Goal: Transaction & Acquisition: Purchase product/service

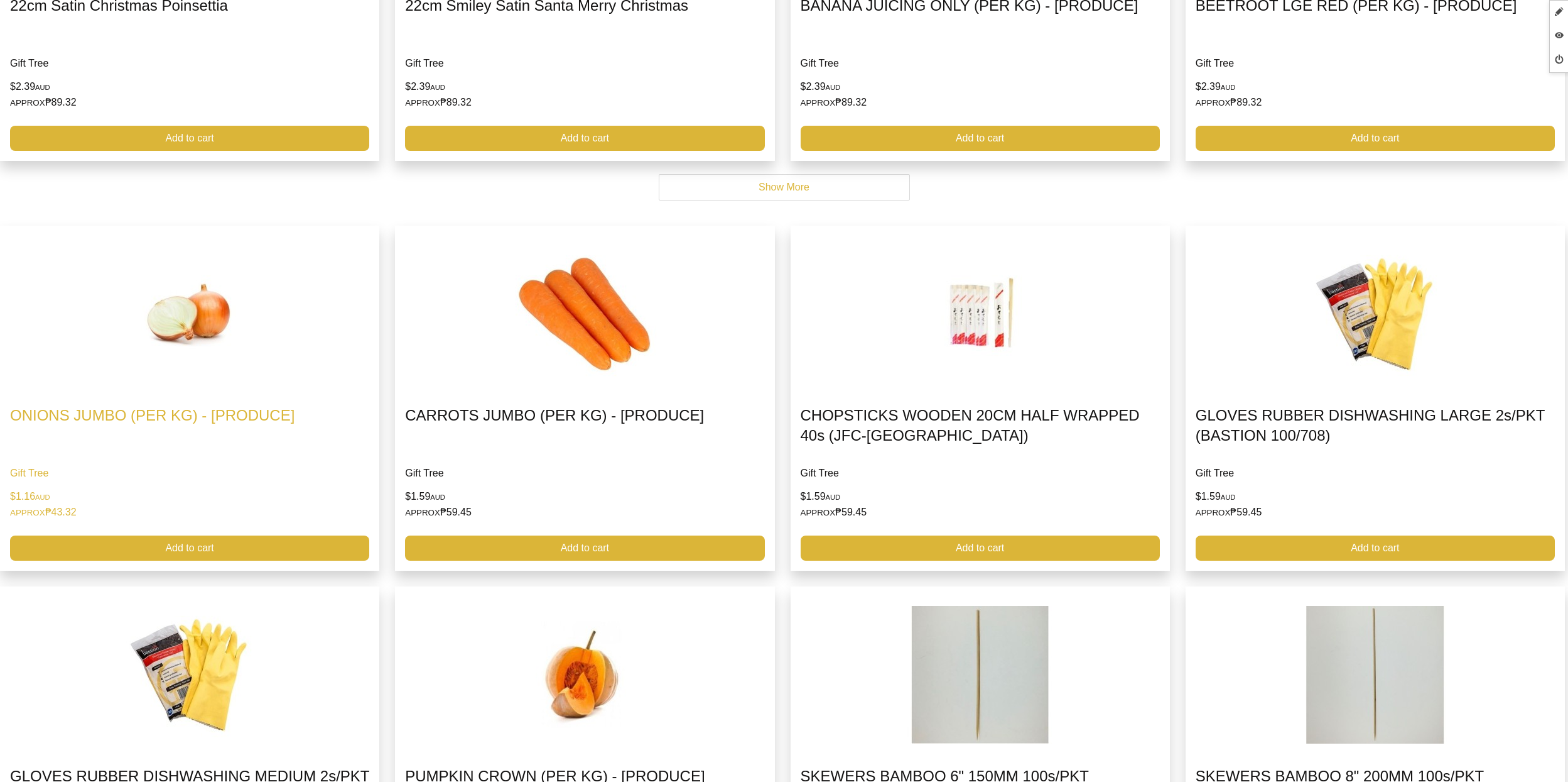
scroll to position [3038, 0]
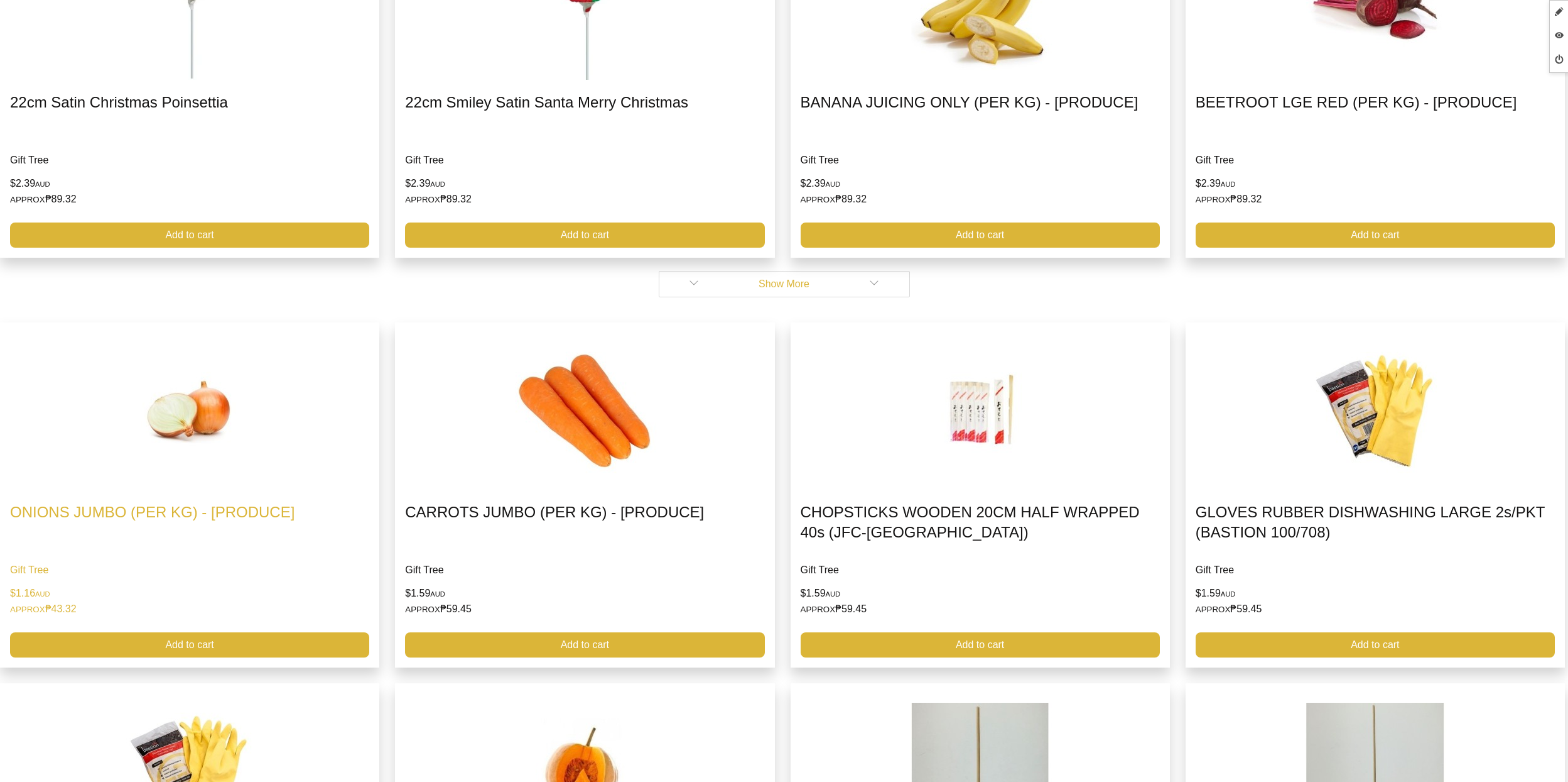
click at [819, 289] on link "Show More" at bounding box center [784, 284] width 251 height 27
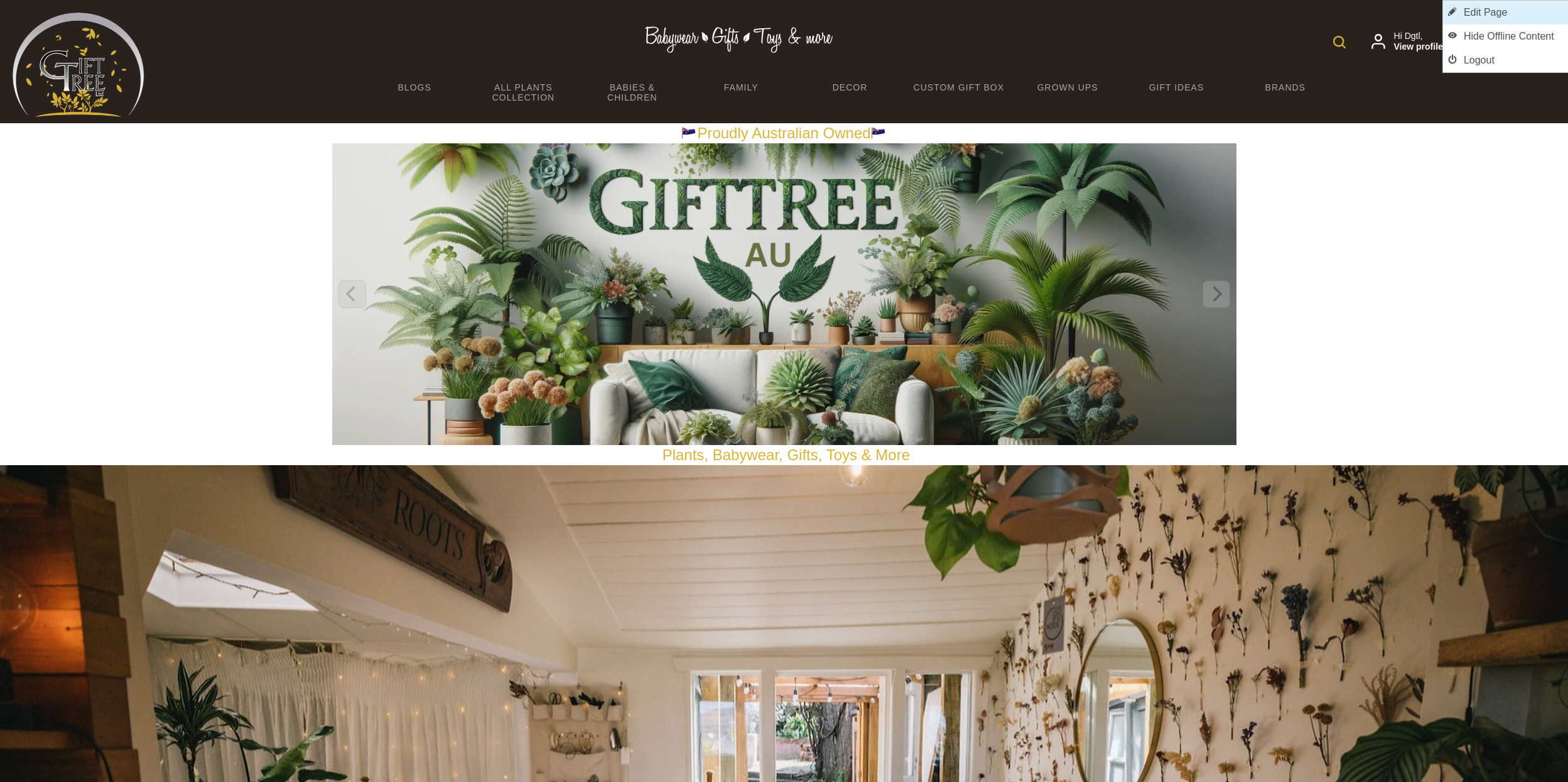
click at [1524, 15] on link "Edit Page" at bounding box center [1505, 12] width 125 height 24
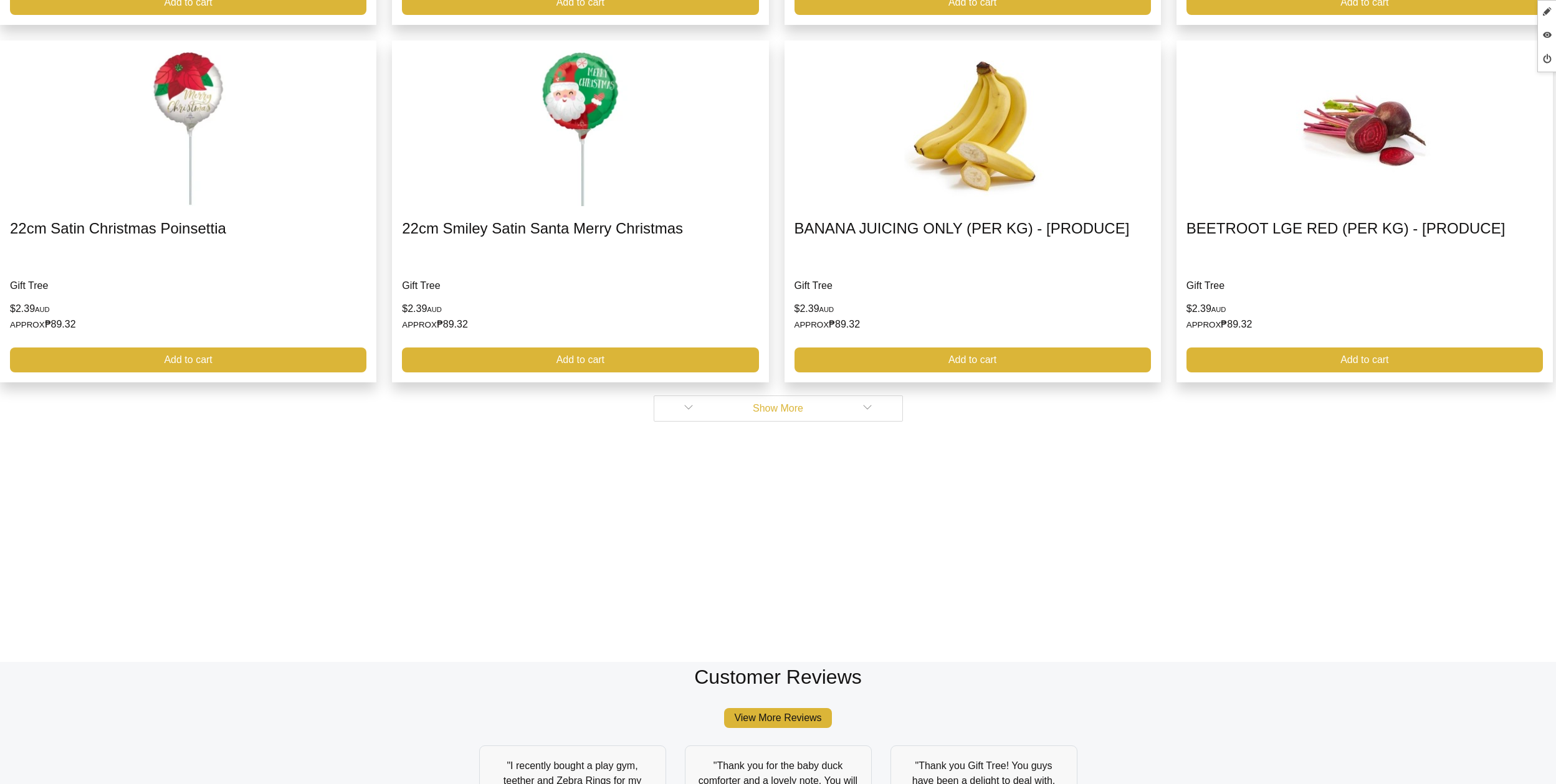
scroll to position [2881, 0]
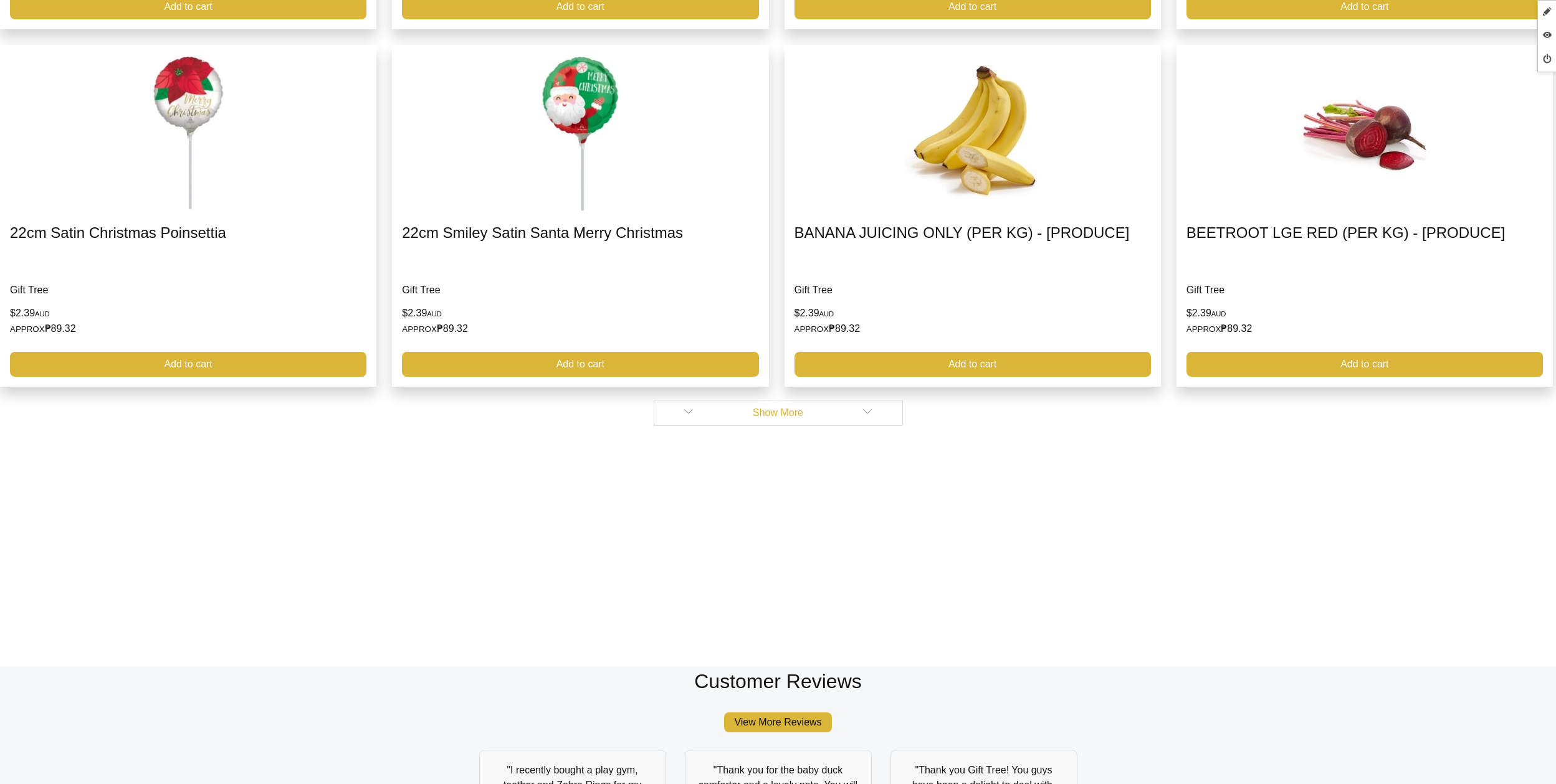
click at [769, 417] on link "Show More" at bounding box center [778, 413] width 249 height 27
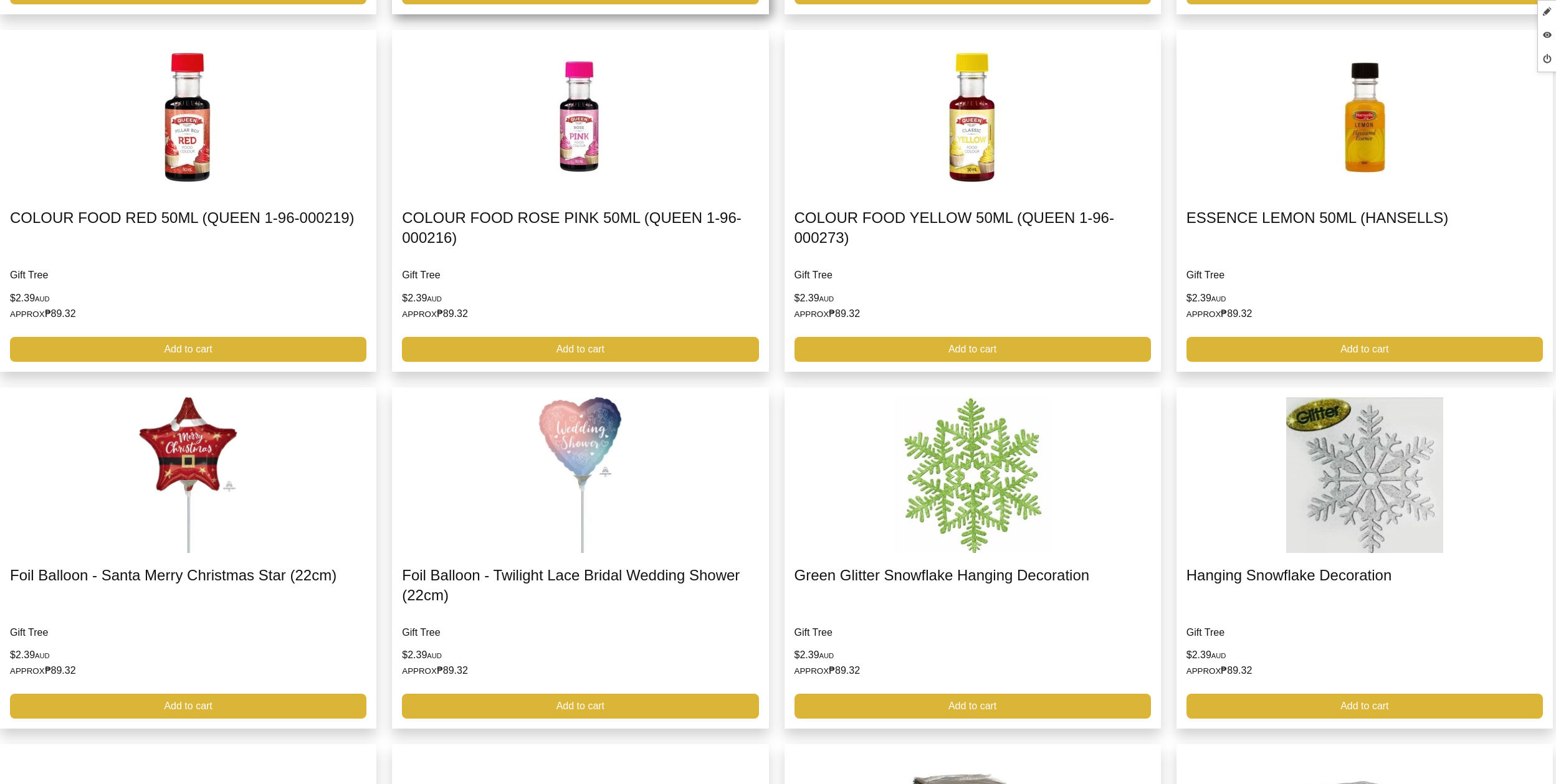
scroll to position [3613, 0]
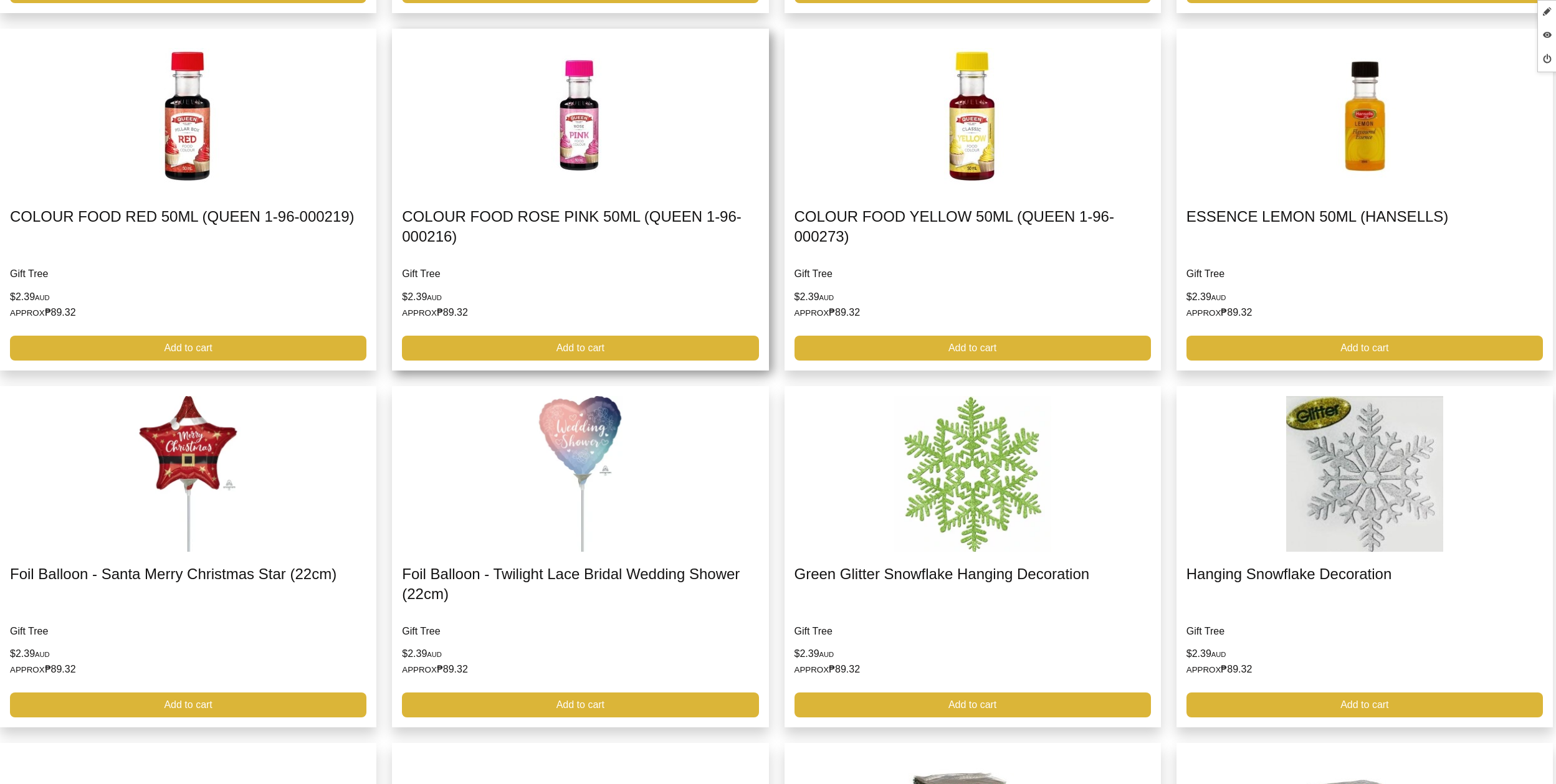
click at [593, 288] on link at bounding box center [579, 199] width 376 height 342
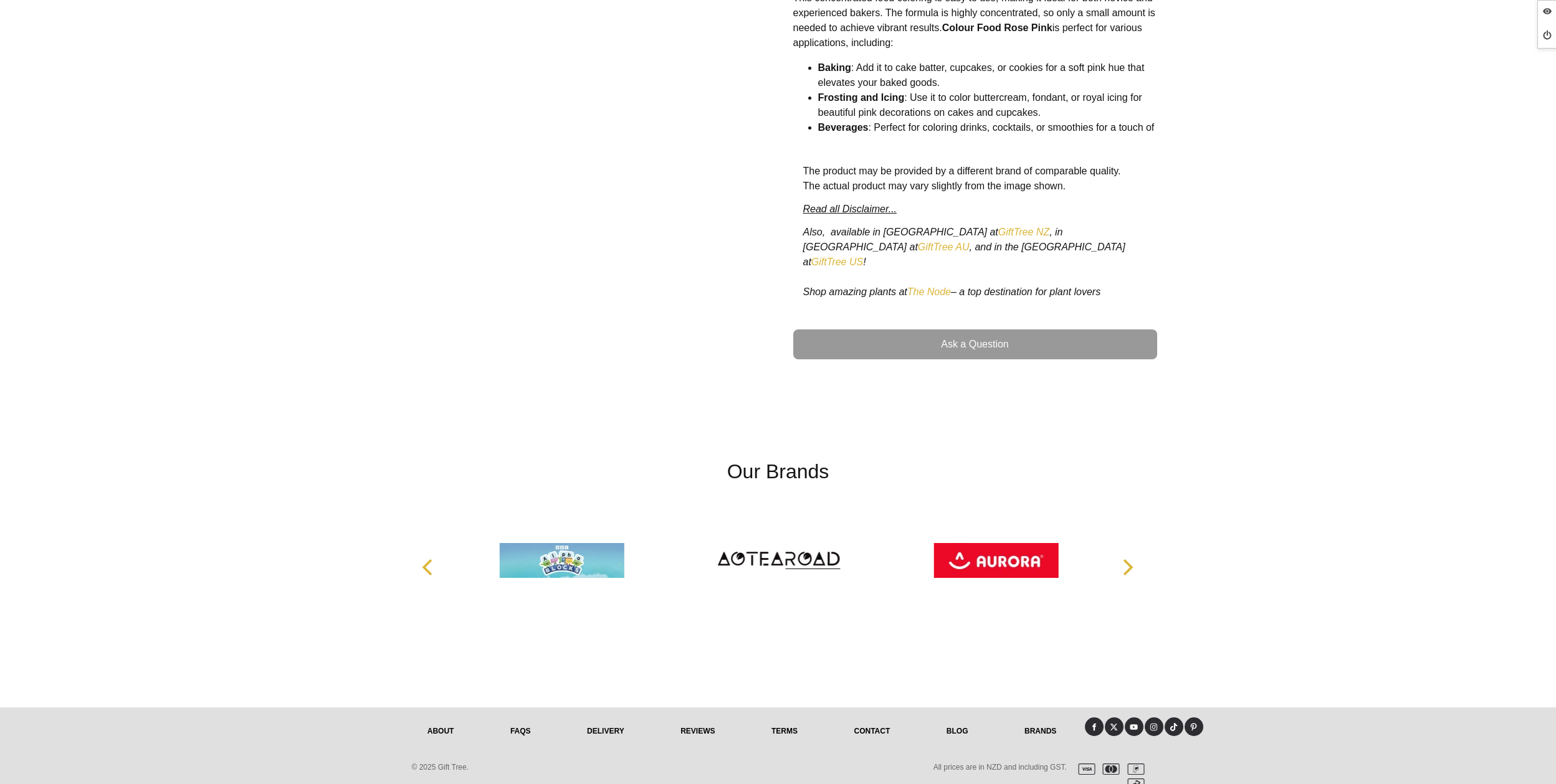
scroll to position [544, 0]
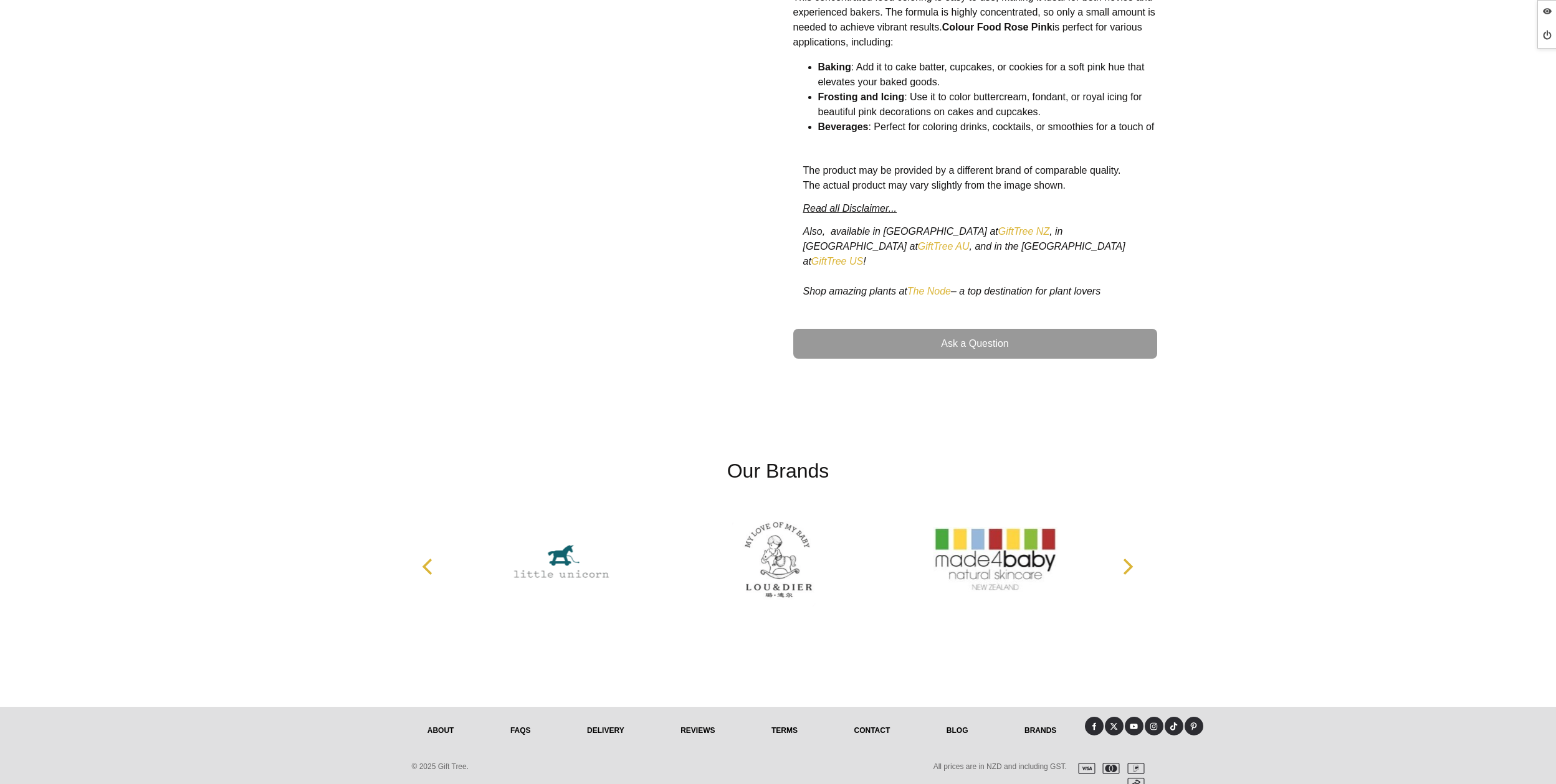
click at [774, 536] on img at bounding box center [778, 560] width 124 height 94
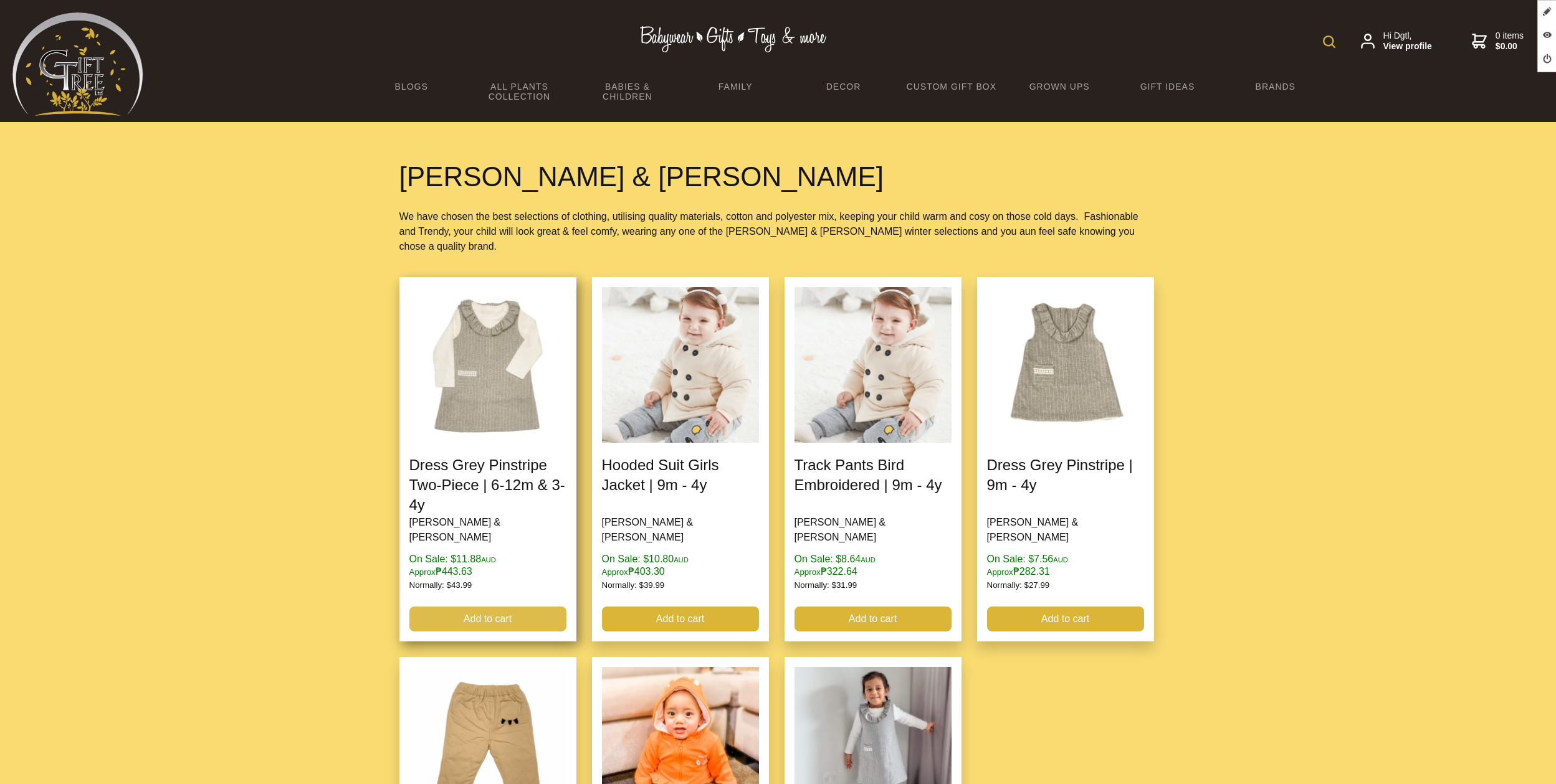
click at [548, 607] on link "Add to cart" at bounding box center [488, 619] width 157 height 25
click at [512, 607] on link "Add to cart" at bounding box center [488, 619] width 157 height 25
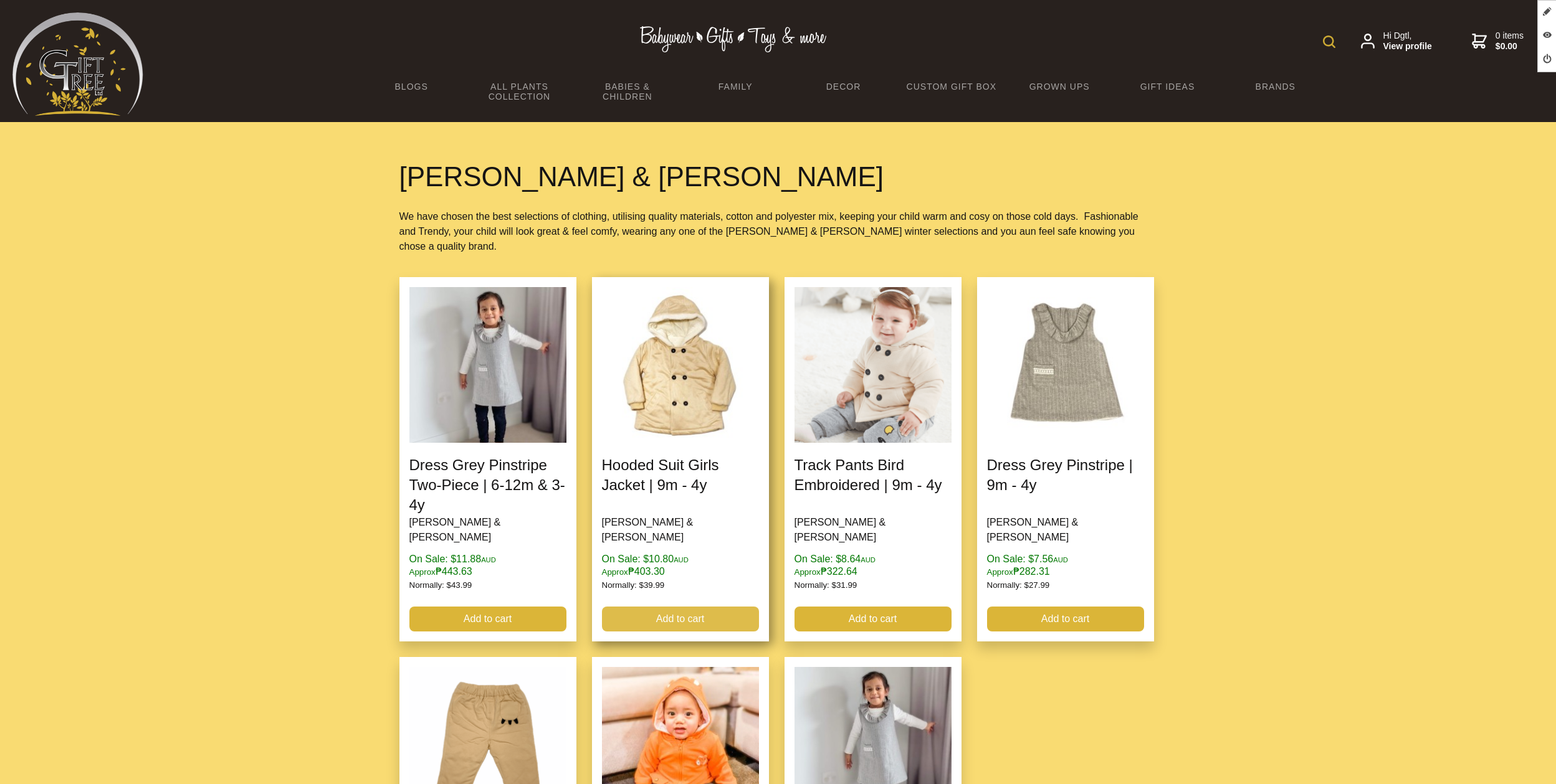
click at [727, 607] on link "Add to cart" at bounding box center [681, 619] width 157 height 25
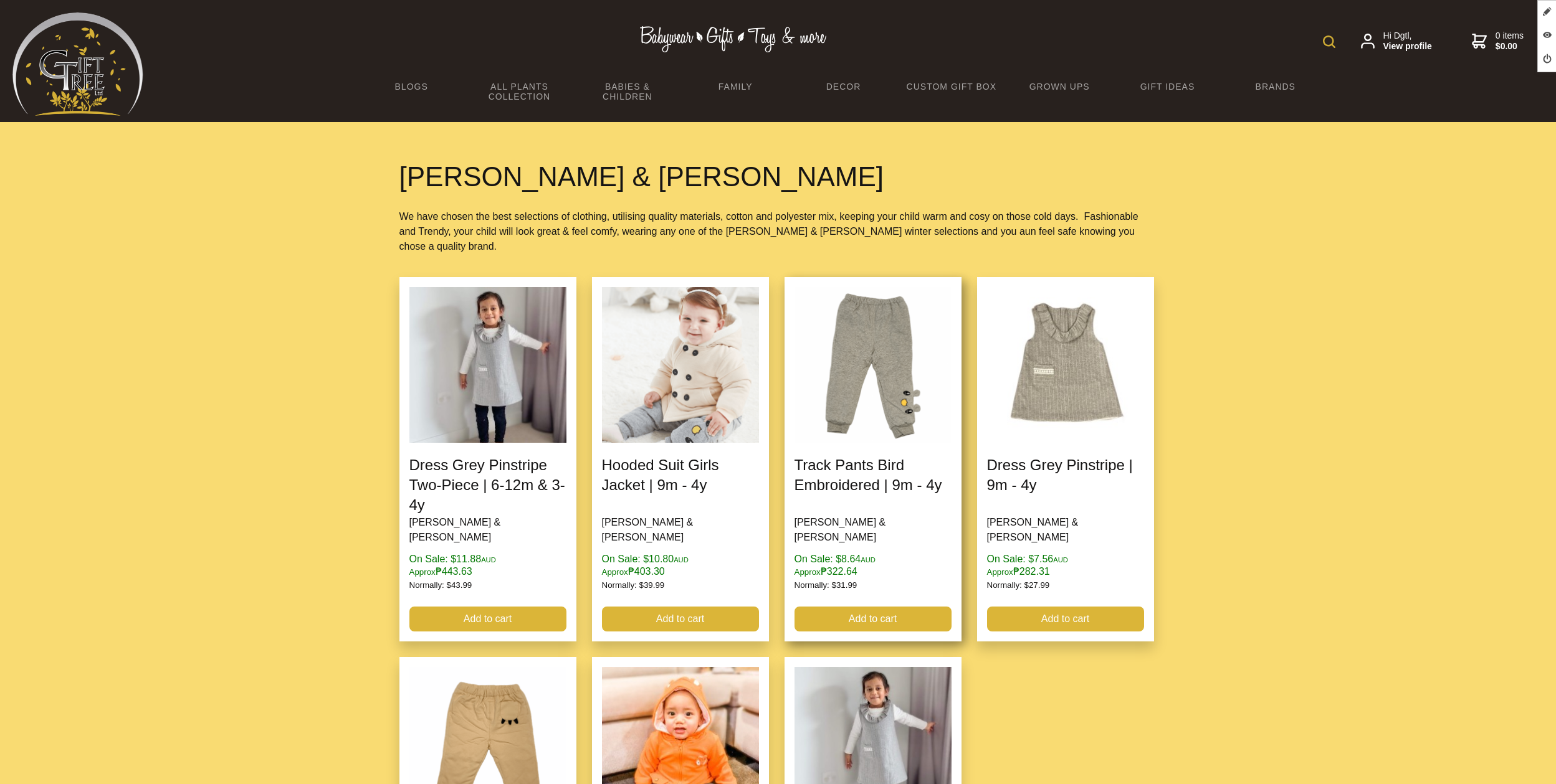
click at [879, 401] on link at bounding box center [872, 459] width 177 height 364
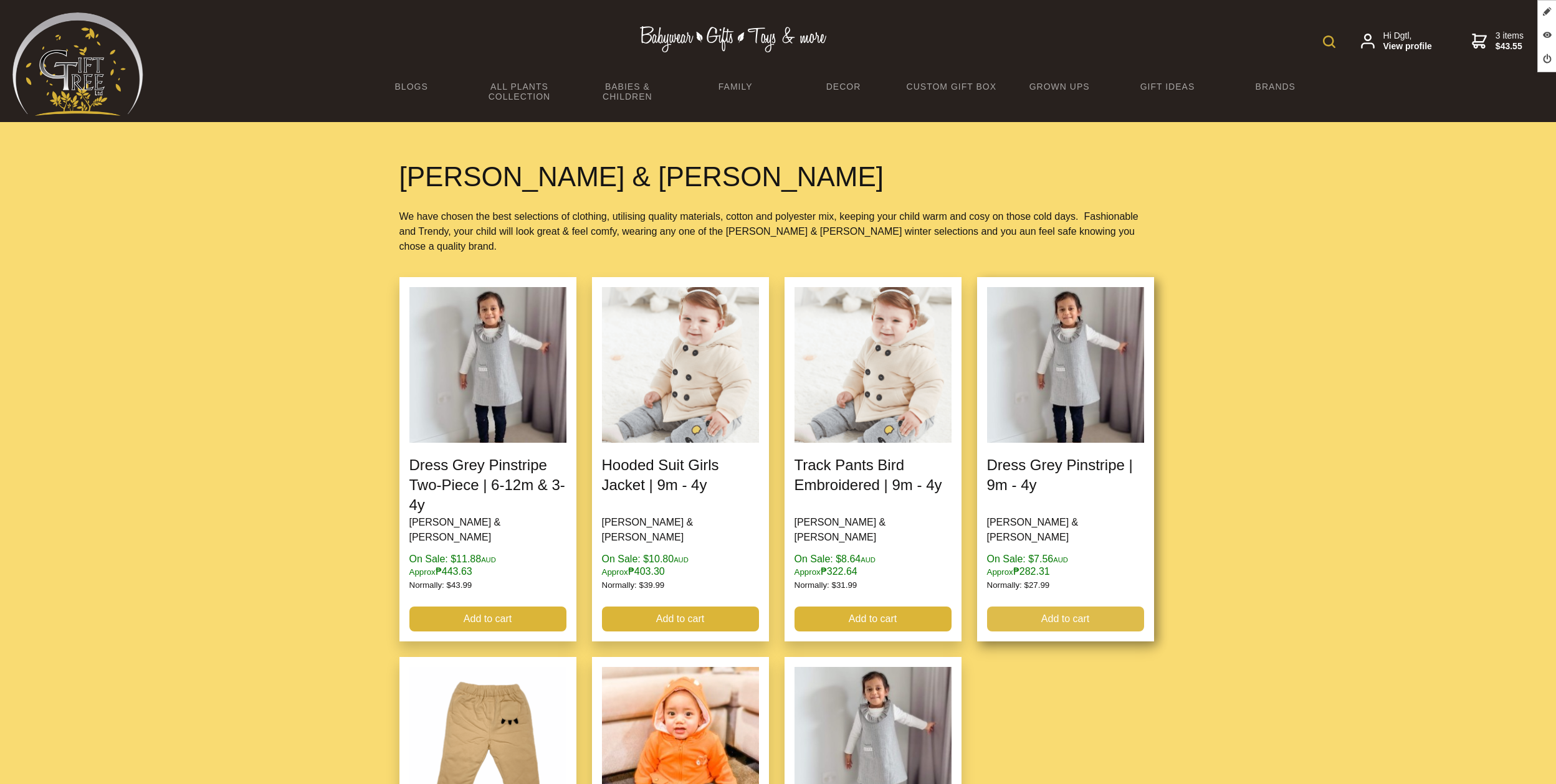
click at [1070, 607] on link "Add to cart" at bounding box center [1066, 619] width 157 height 25
click at [1062, 447] on link at bounding box center [1065, 459] width 177 height 364
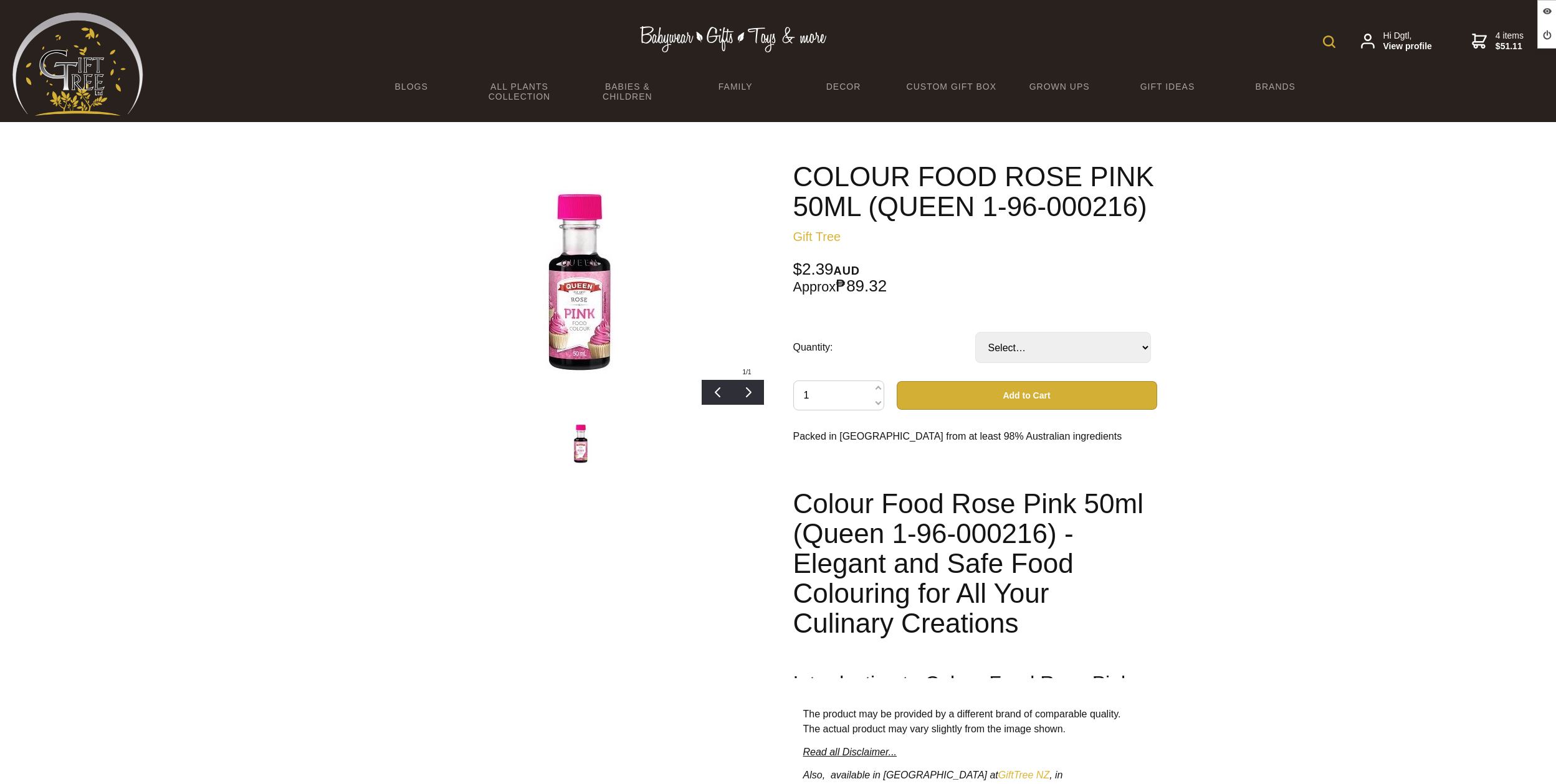
click at [1492, 40] on link "4 items $51.11" at bounding box center [1497, 41] width 52 height 22
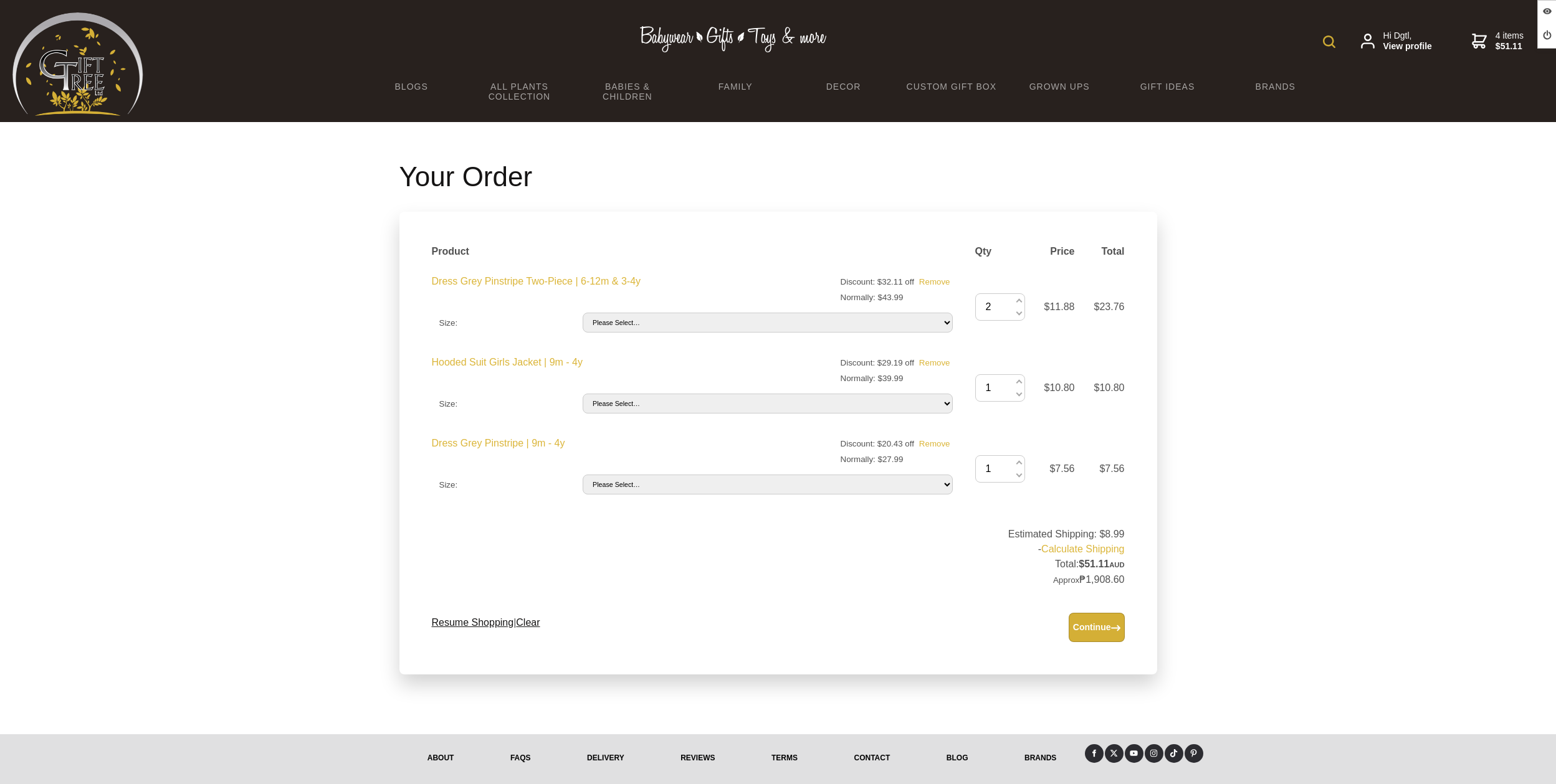
drag, startPoint x: 536, startPoint y: 623, endPoint x: 522, endPoint y: 614, distance: 16.6
click at [536, 623] on link "Clear" at bounding box center [527, 622] width 24 height 10
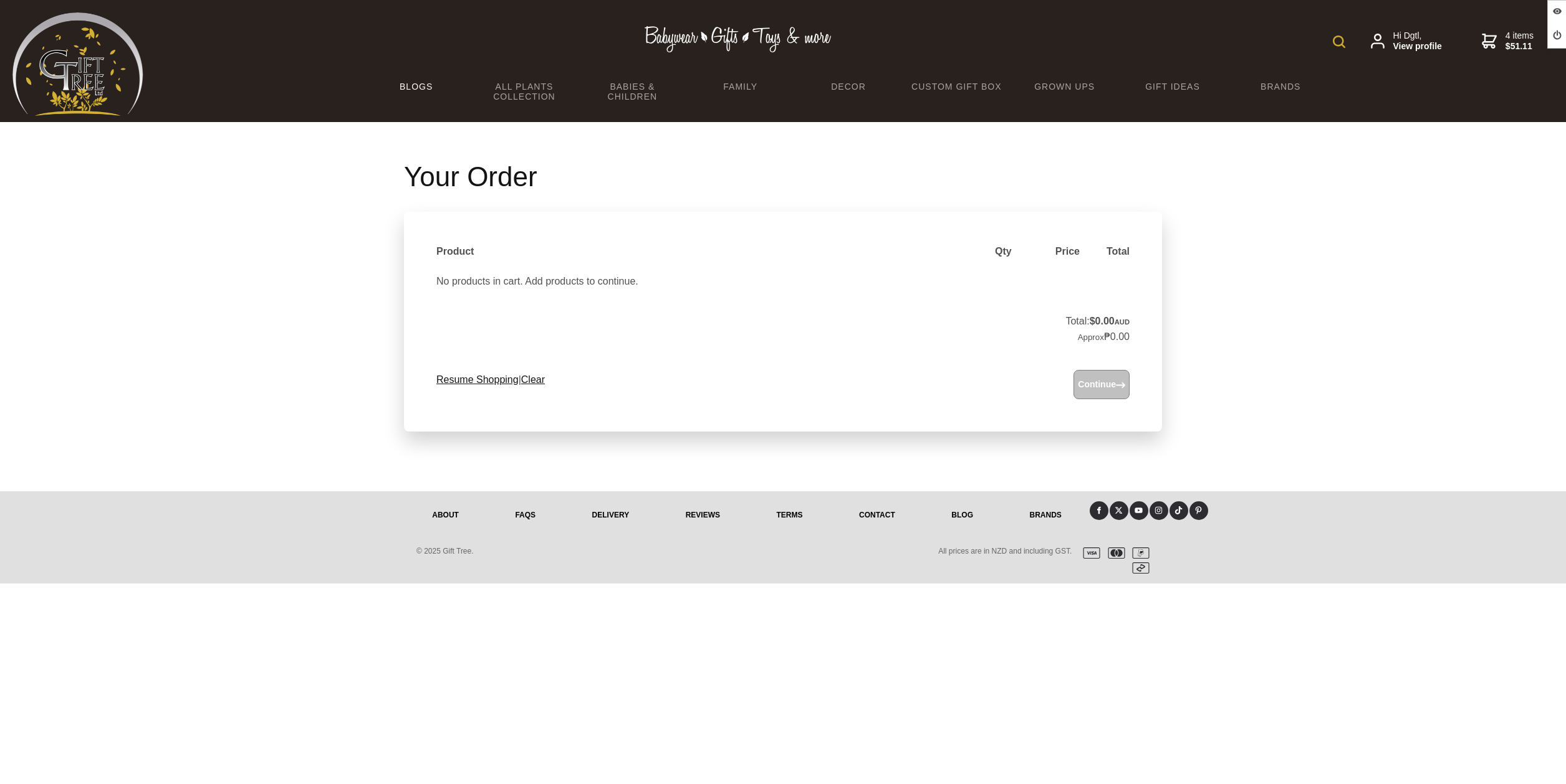
click at [419, 84] on link "BLOGS" at bounding box center [416, 87] width 108 height 27
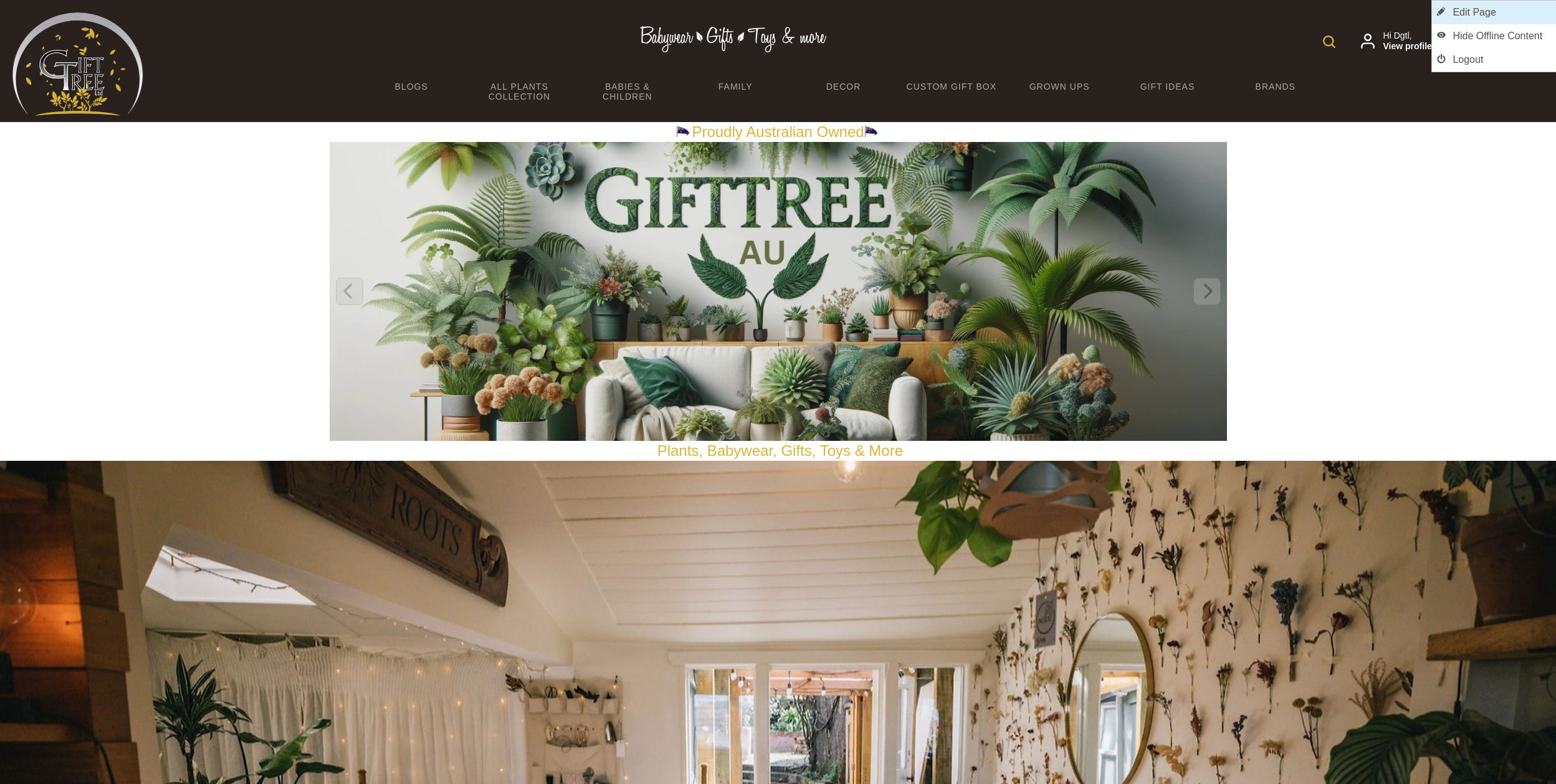
click at [1534, 16] on link "Edit Page" at bounding box center [1493, 12] width 124 height 24
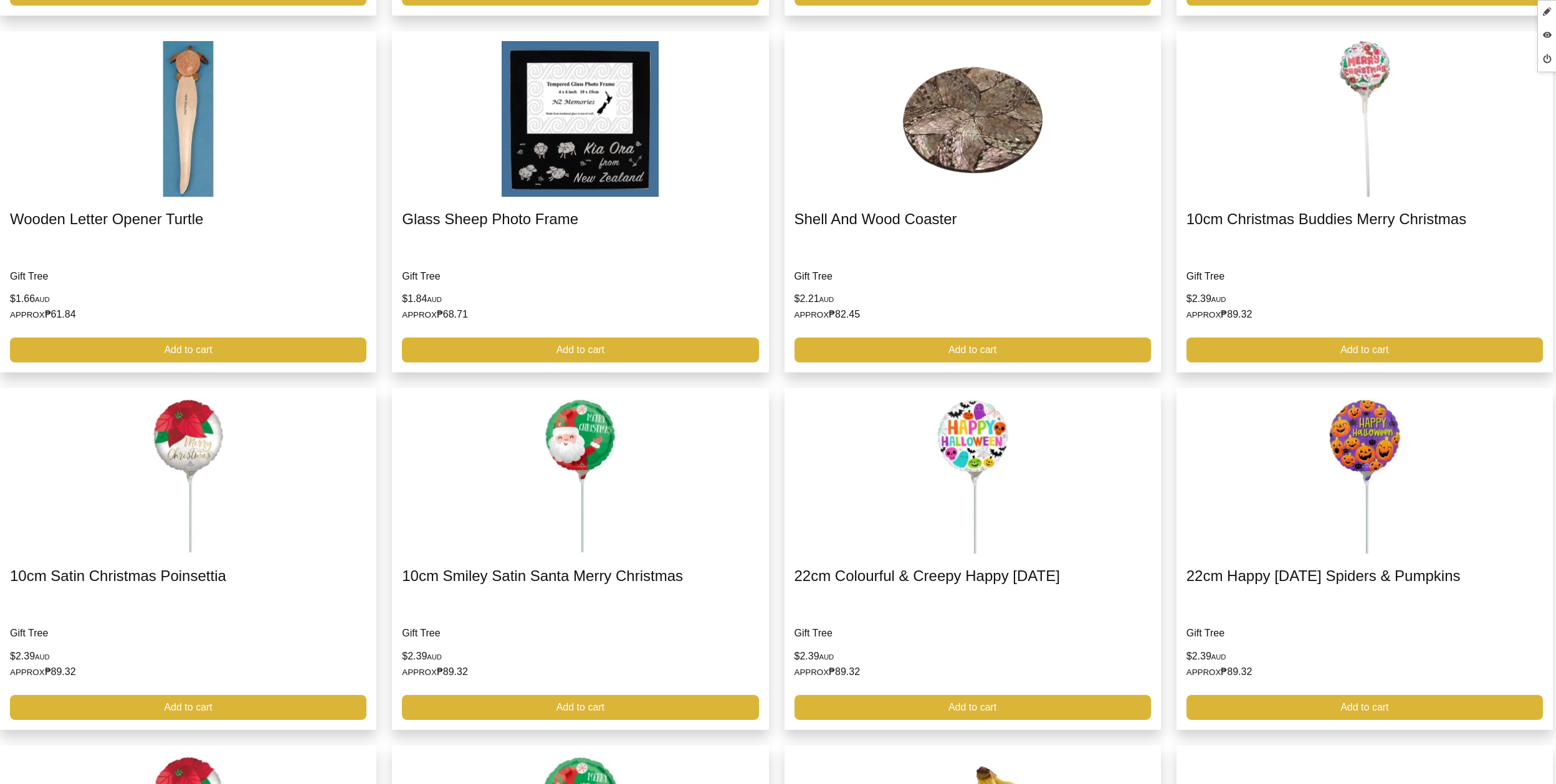
scroll to position [2189, 0]
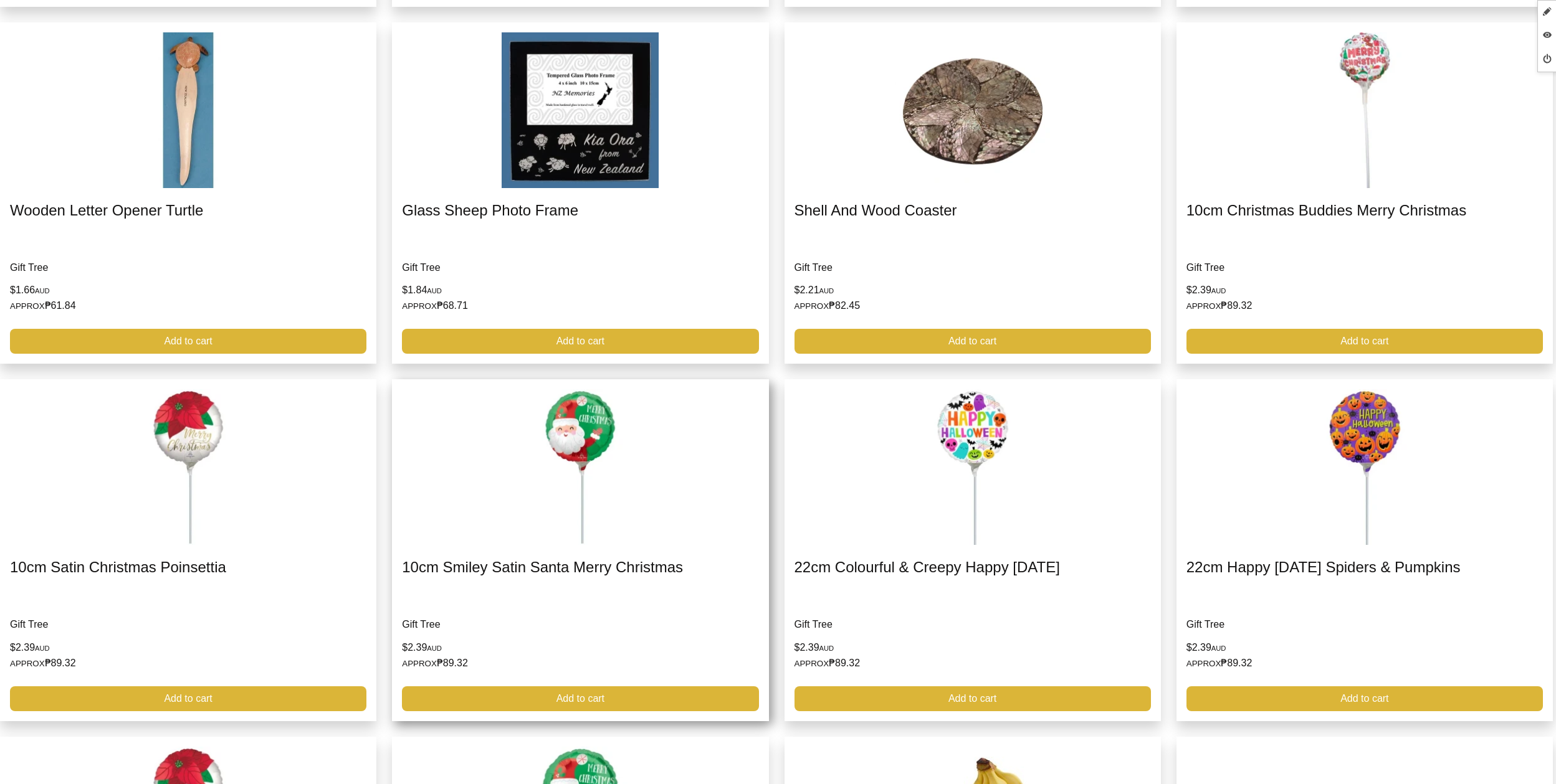
click at [712, 435] on link at bounding box center [579, 550] width 376 height 342
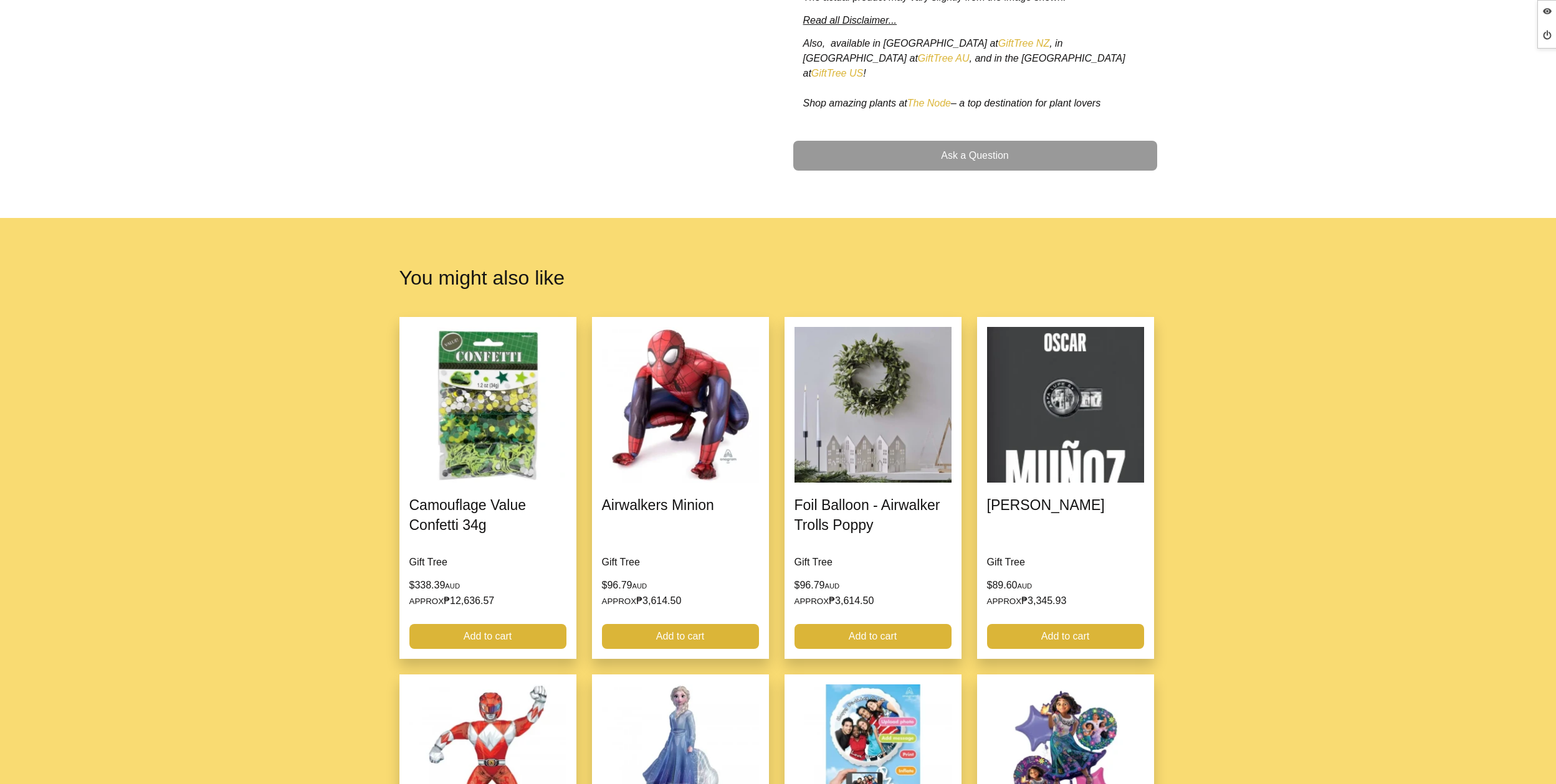
scroll to position [667, 0]
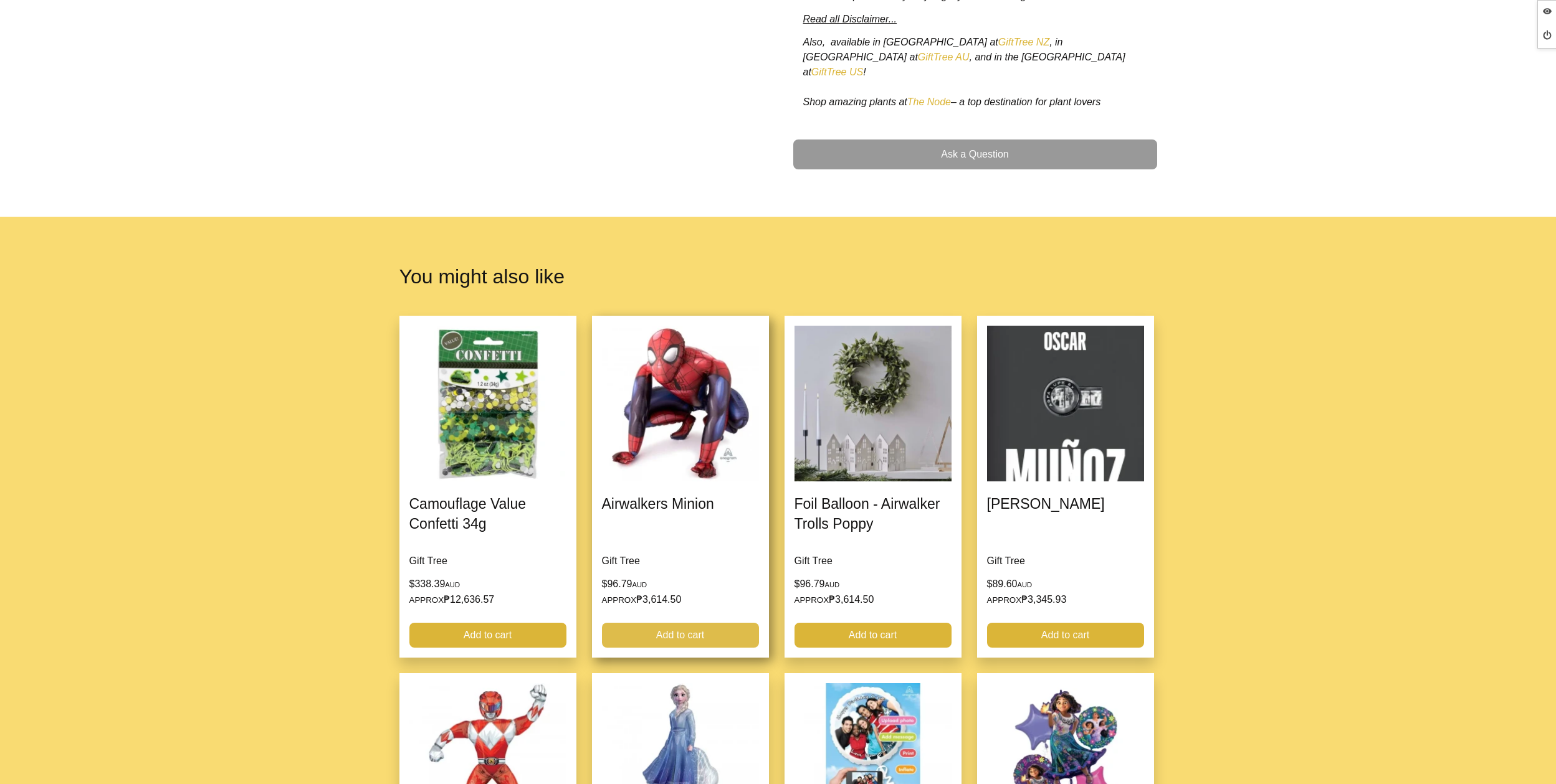
click at [685, 623] on link "Add to cart" at bounding box center [681, 635] width 157 height 25
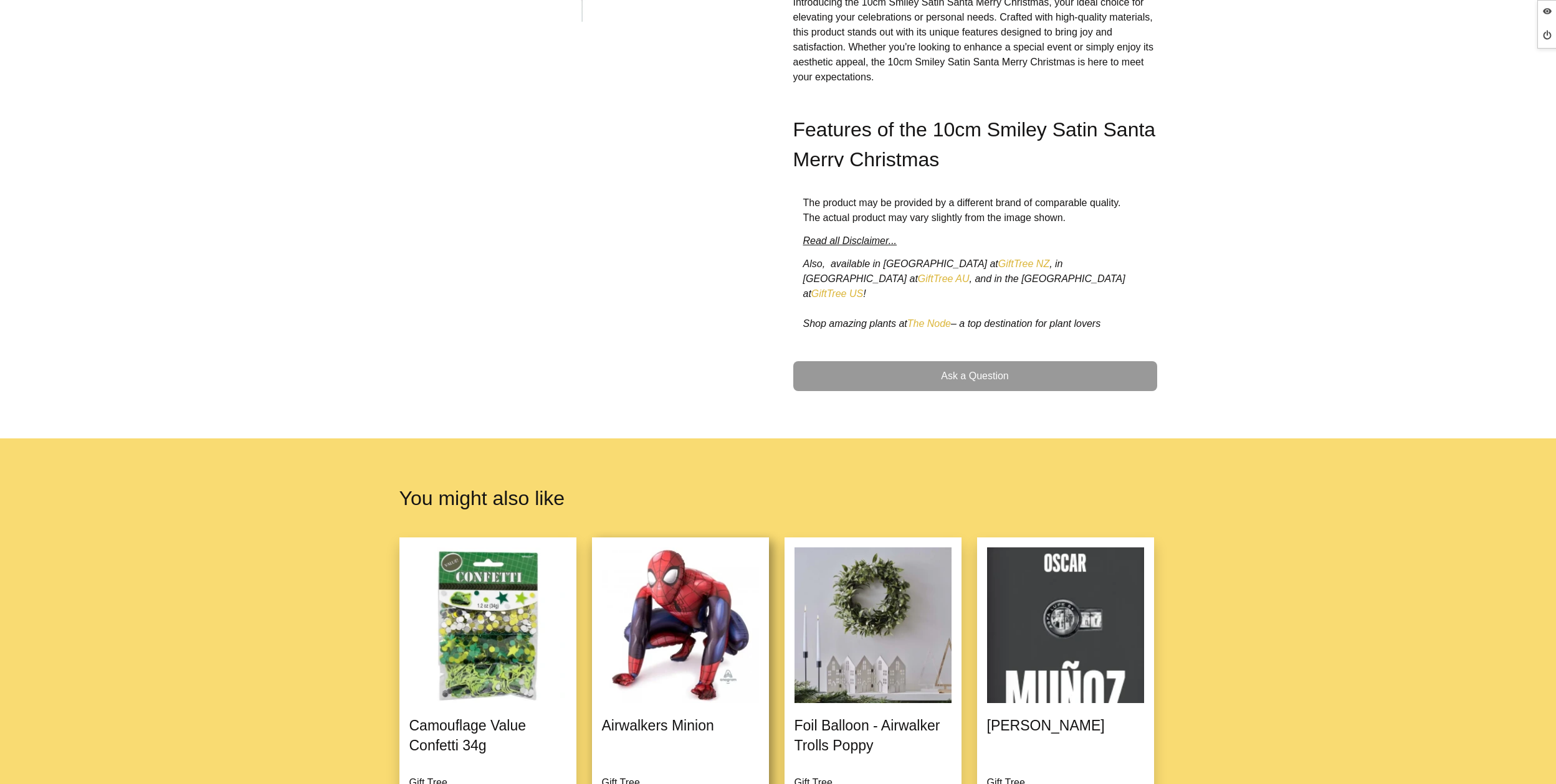
scroll to position [541, 0]
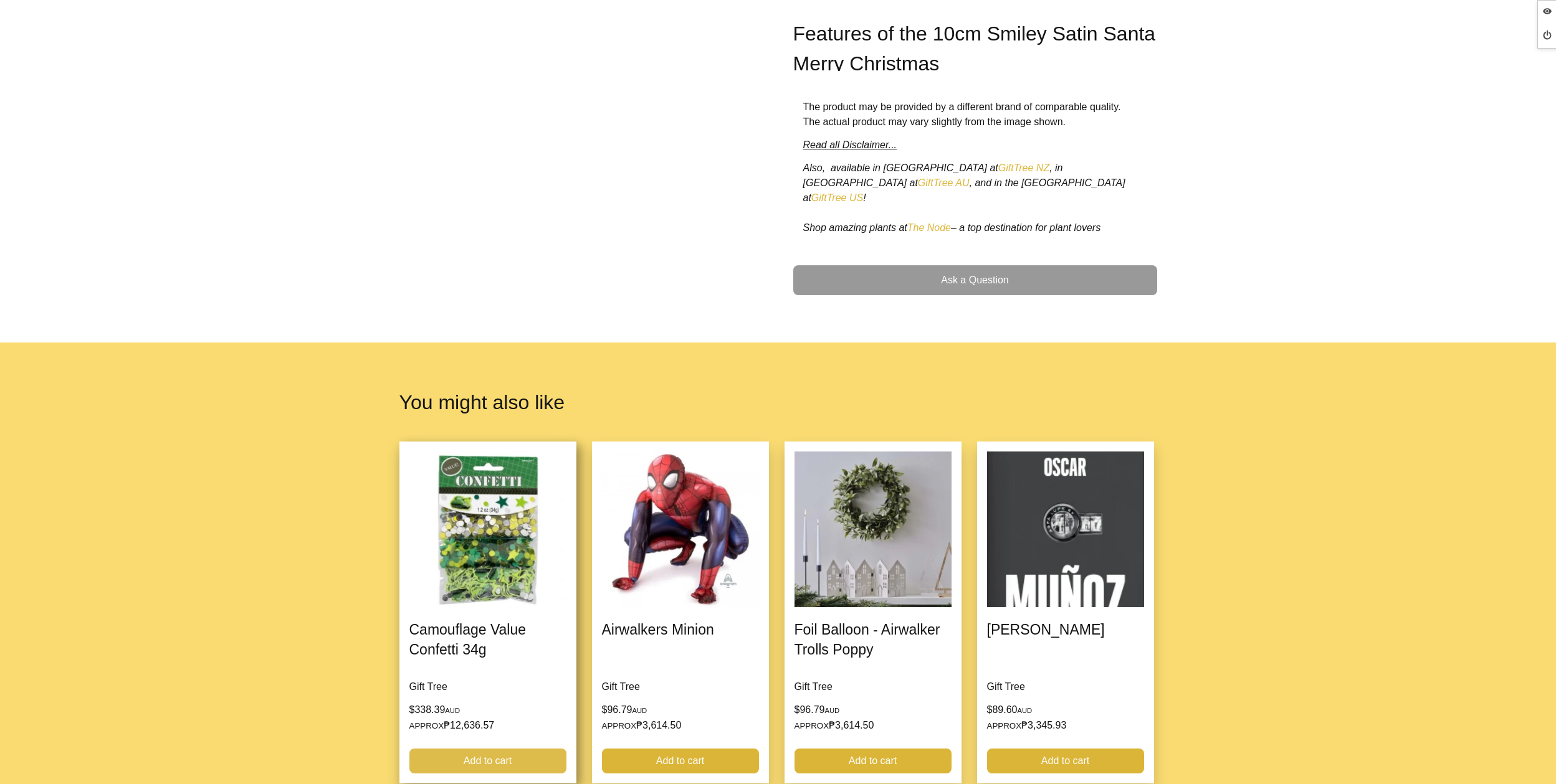
click at [501, 749] on link "Add to cart" at bounding box center [488, 761] width 157 height 25
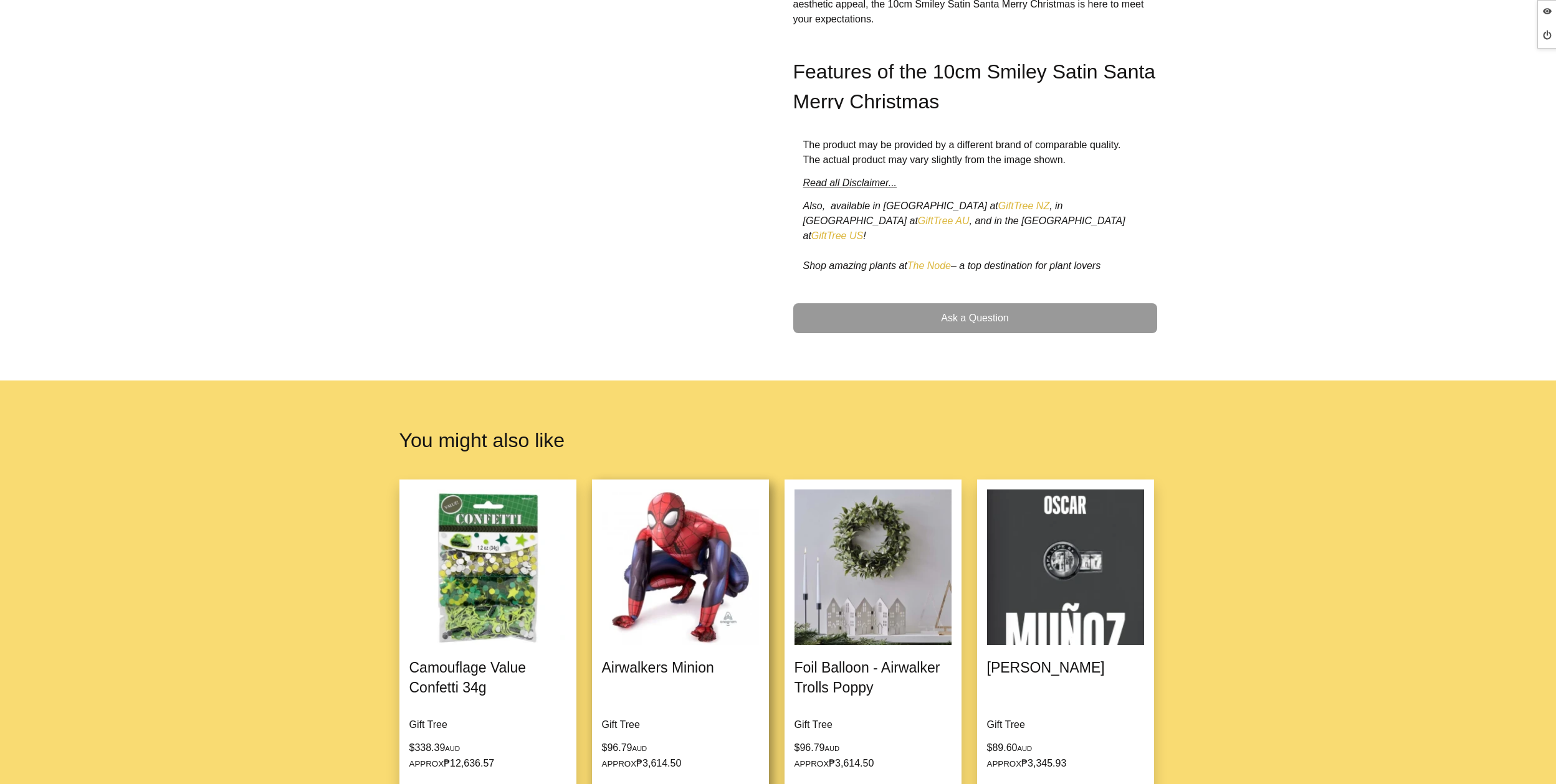
scroll to position [776, 0]
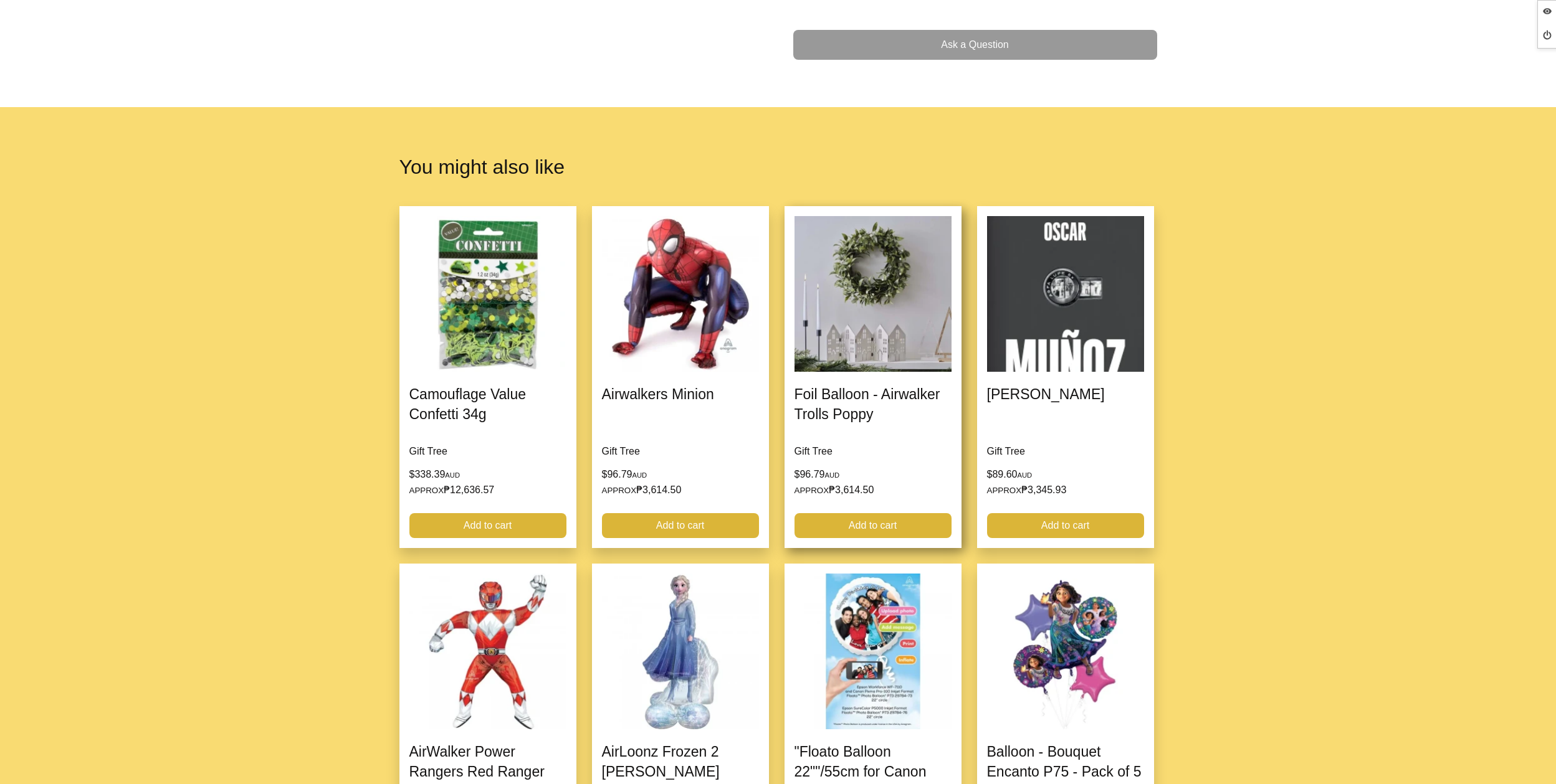
click at [903, 419] on link at bounding box center [872, 377] width 177 height 342
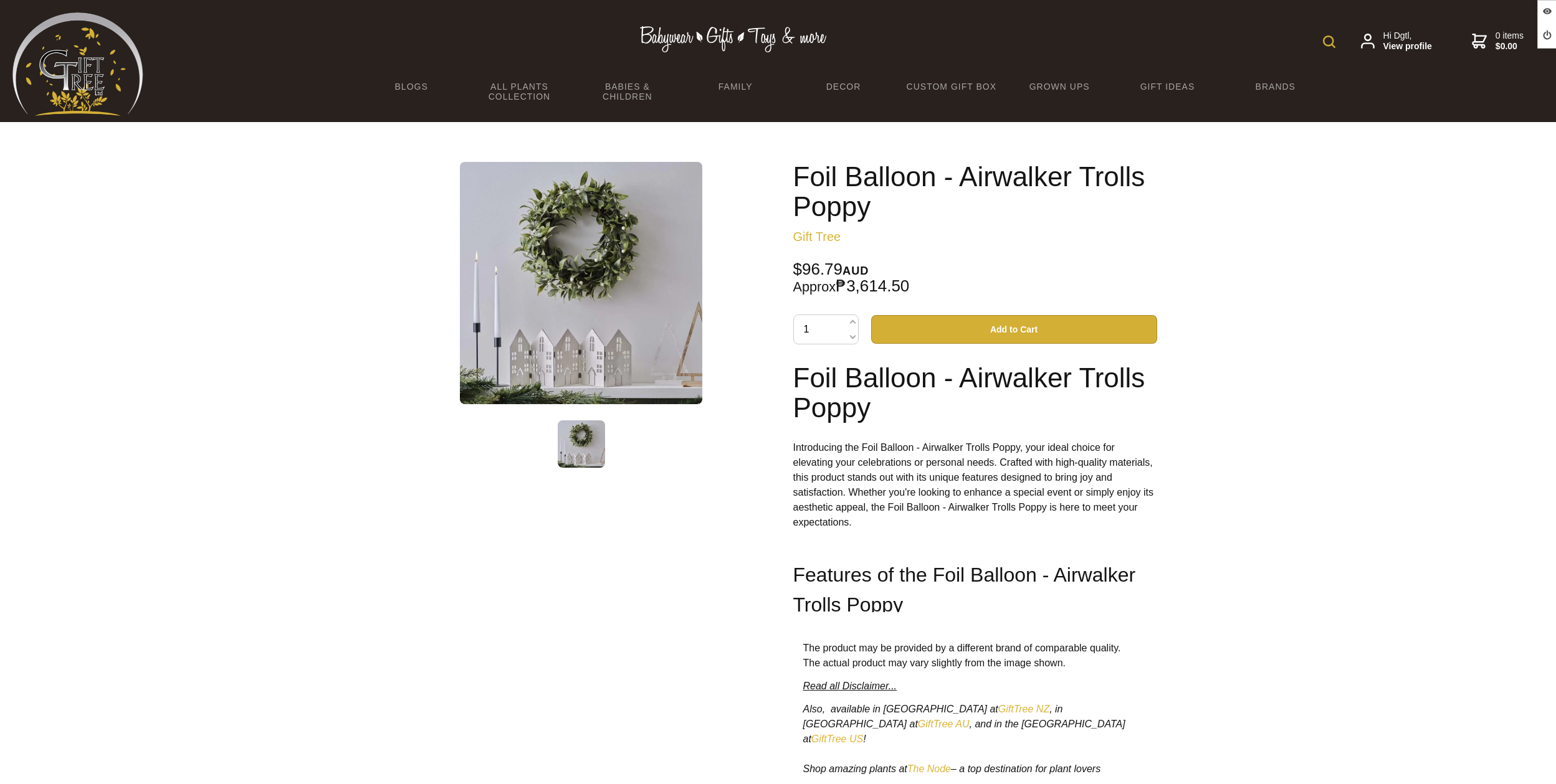
click at [82, 80] on img at bounding box center [78, 64] width 131 height 103
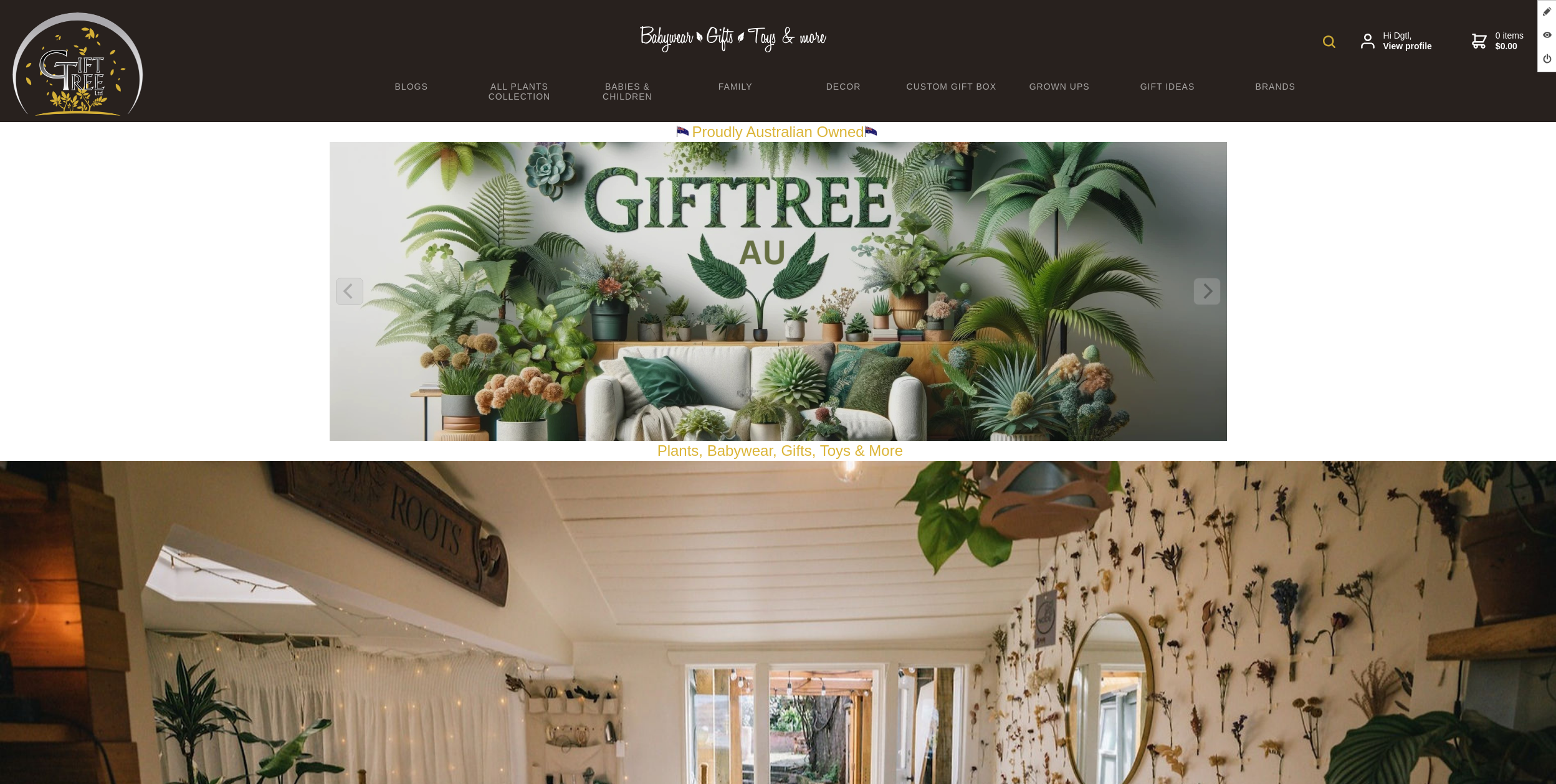
click at [1348, 274] on div at bounding box center [778, 291] width 1556 height 299
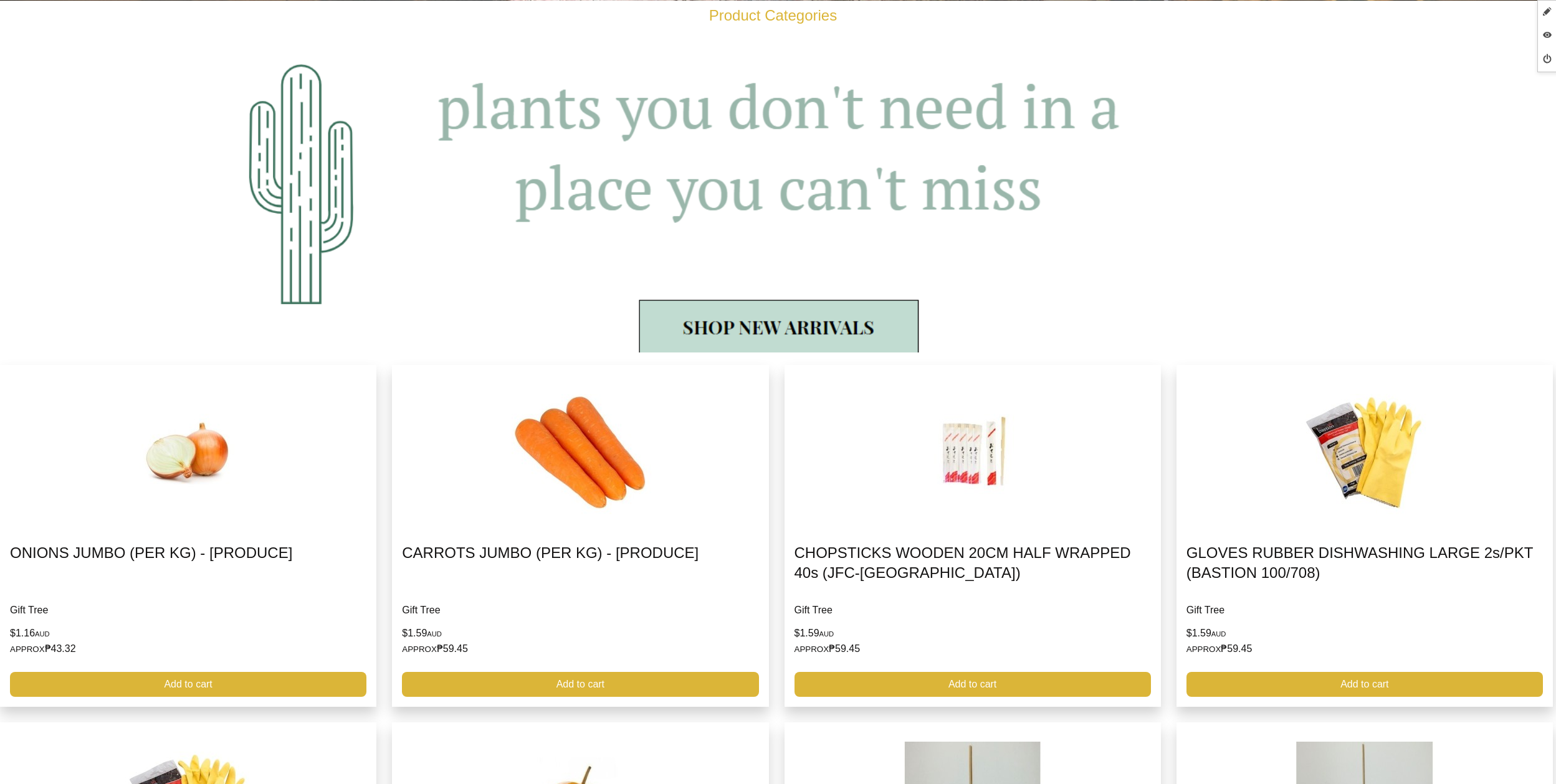
scroll to position [1478, 0]
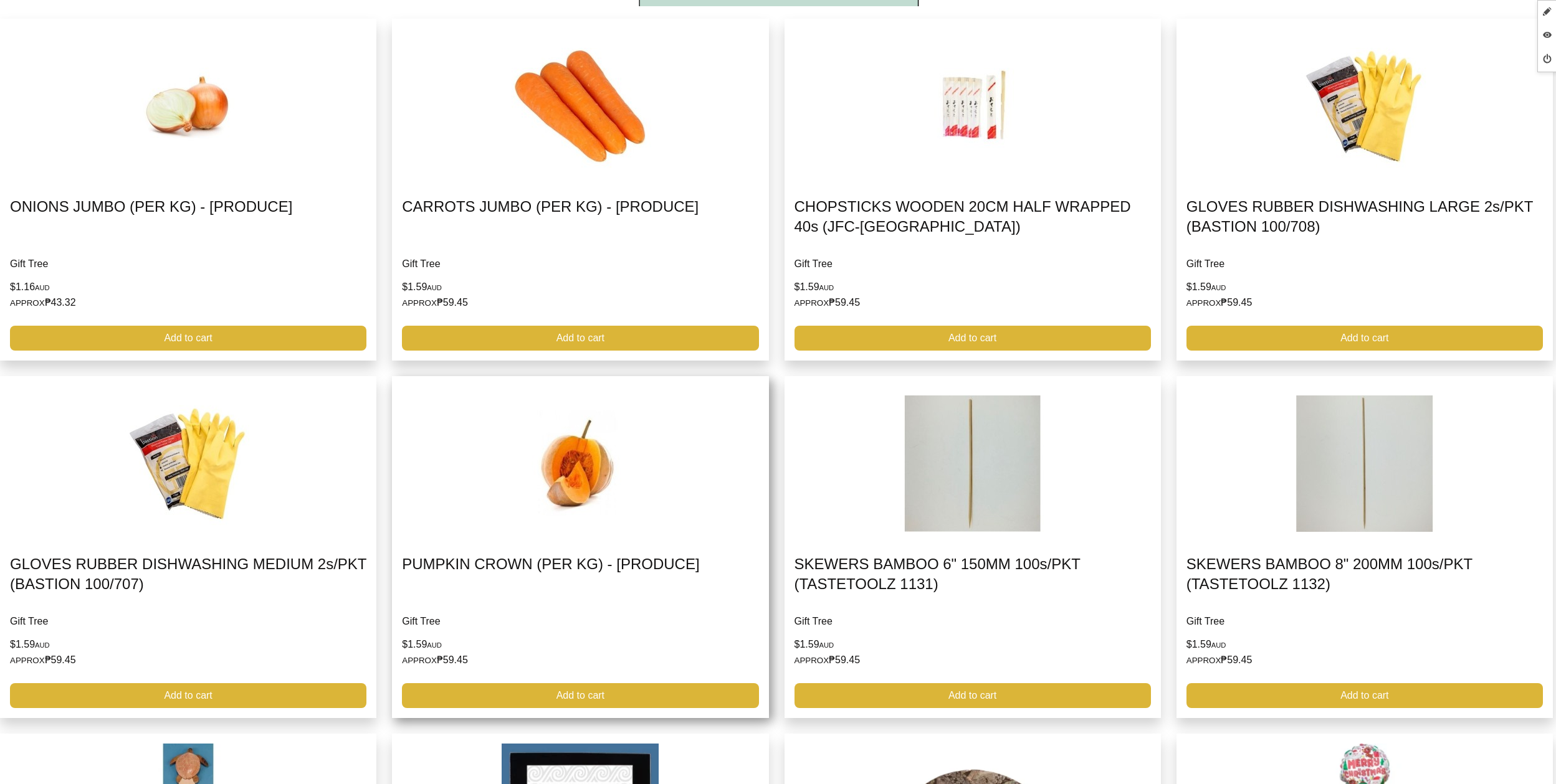
click at [635, 479] on link at bounding box center [579, 547] width 376 height 342
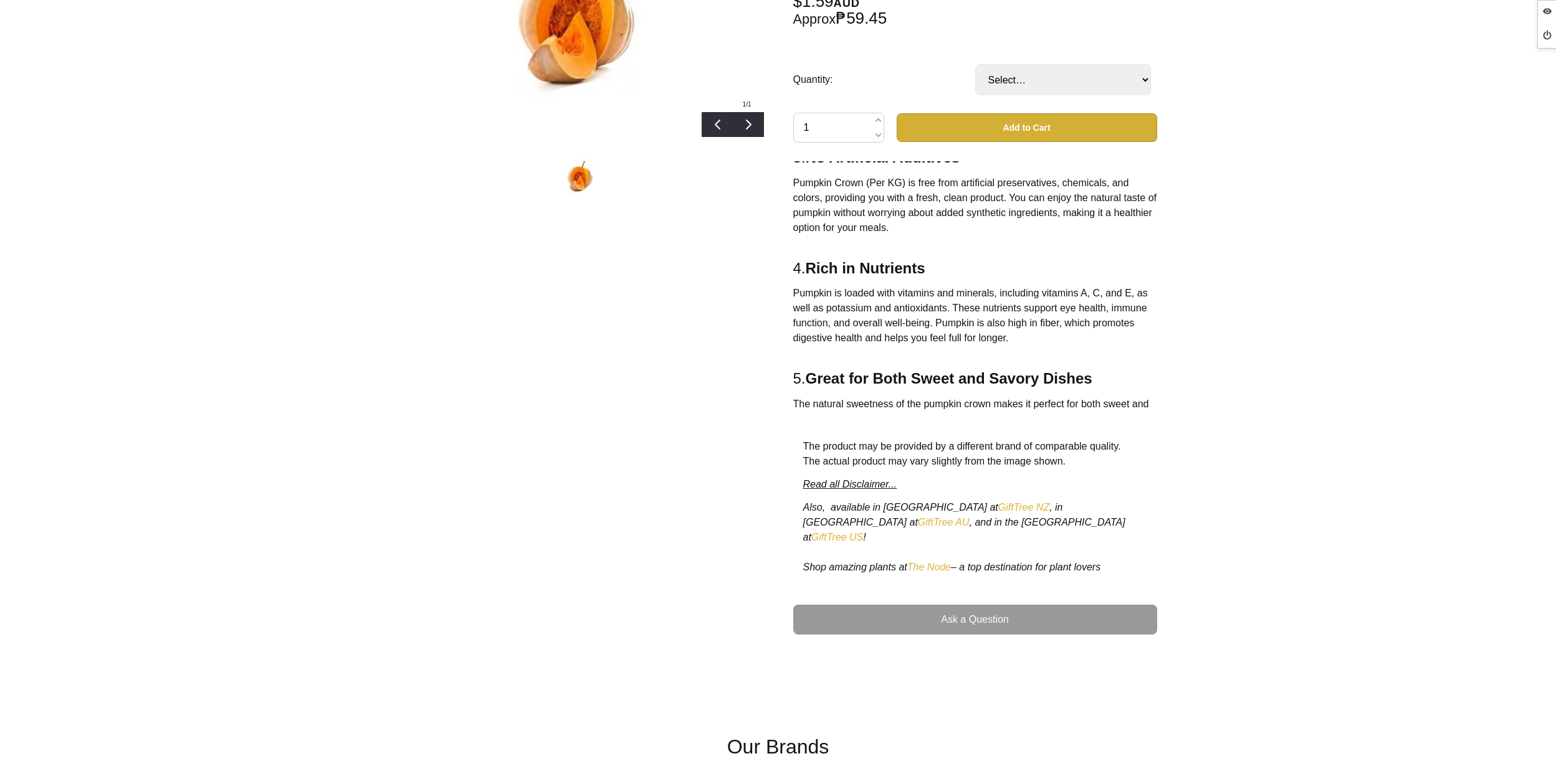
scroll to position [544, 0]
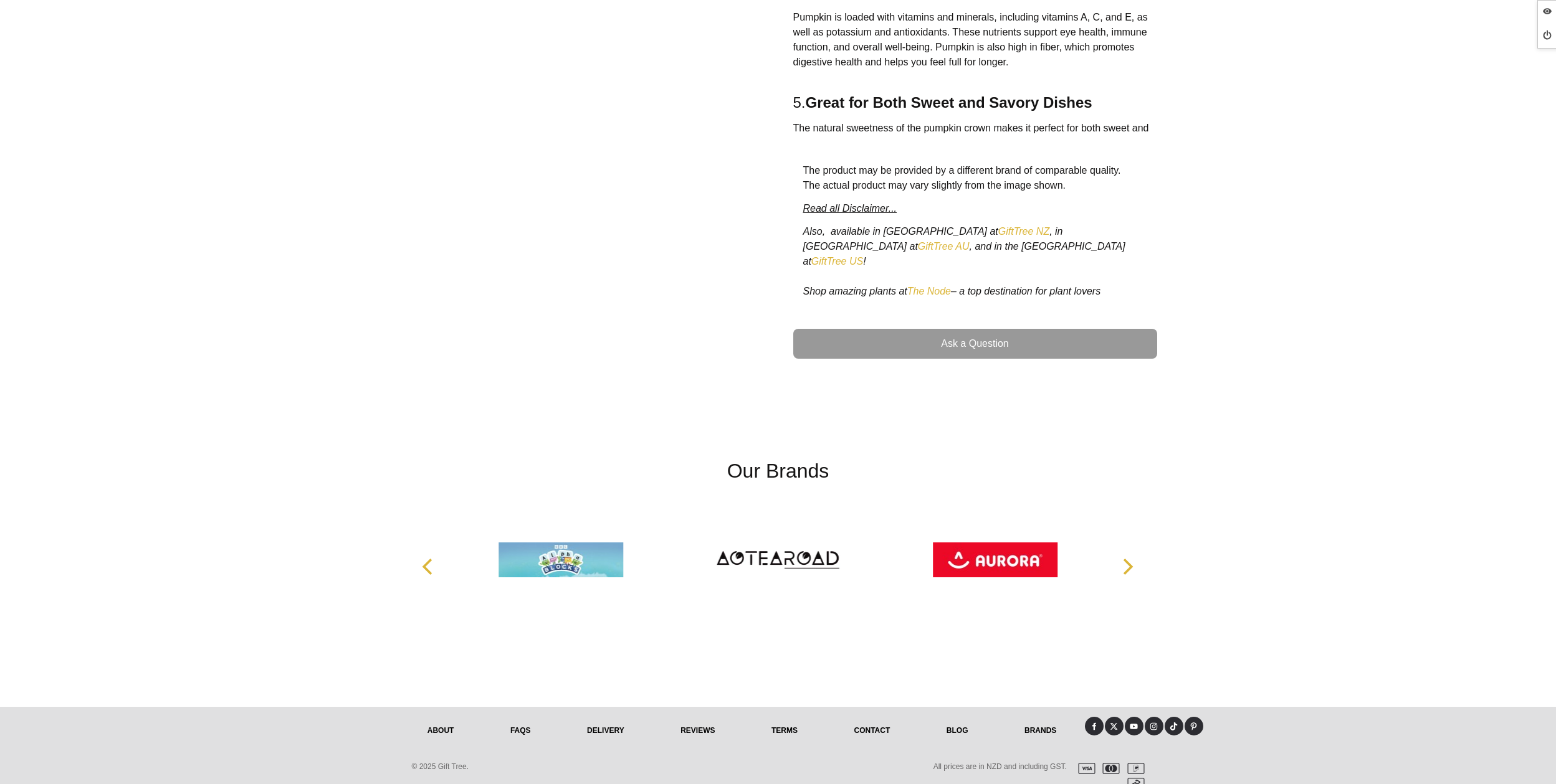
click at [577, 558] on img at bounding box center [560, 560] width 124 height 94
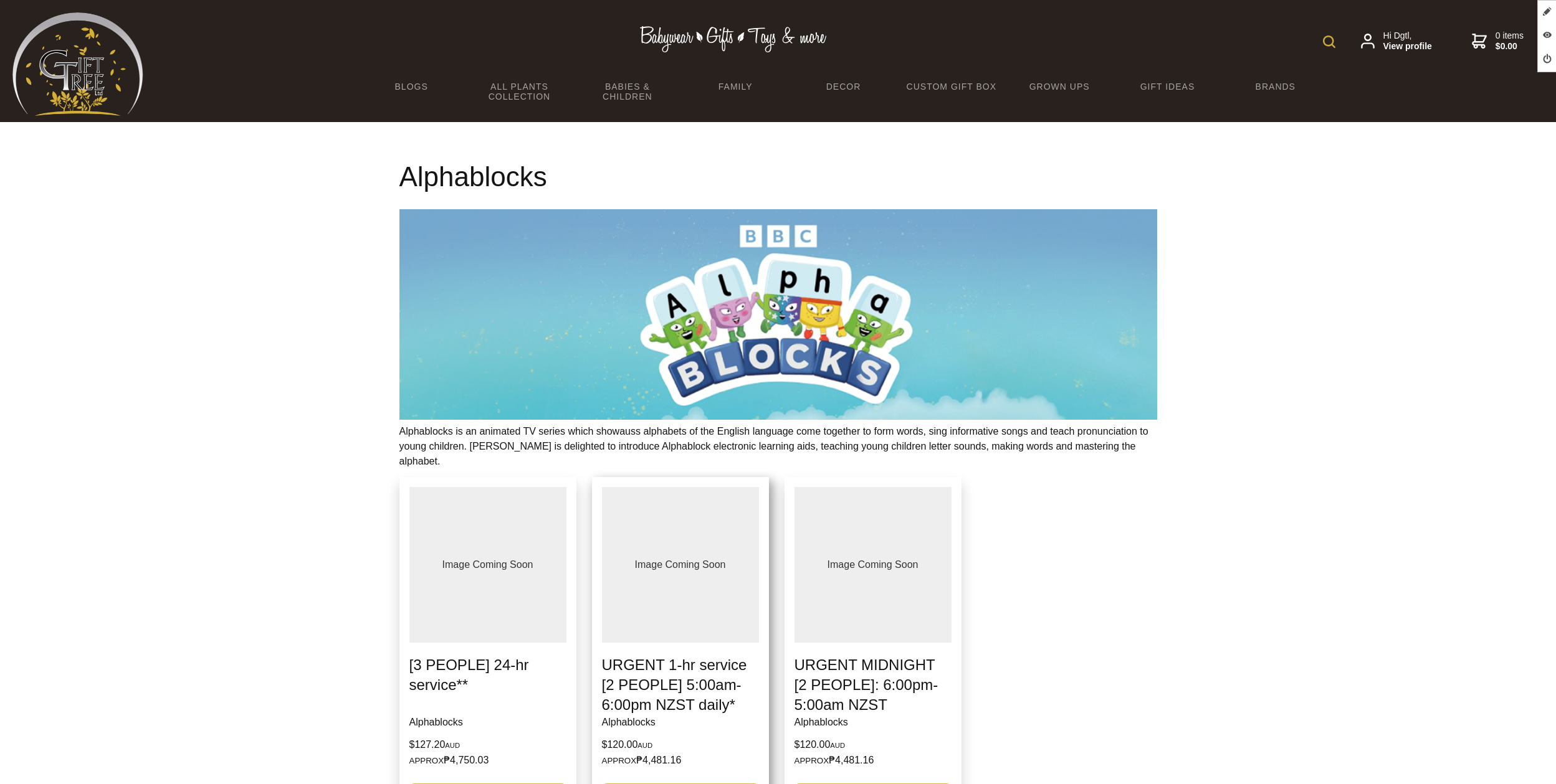
scroll to position [83, 0]
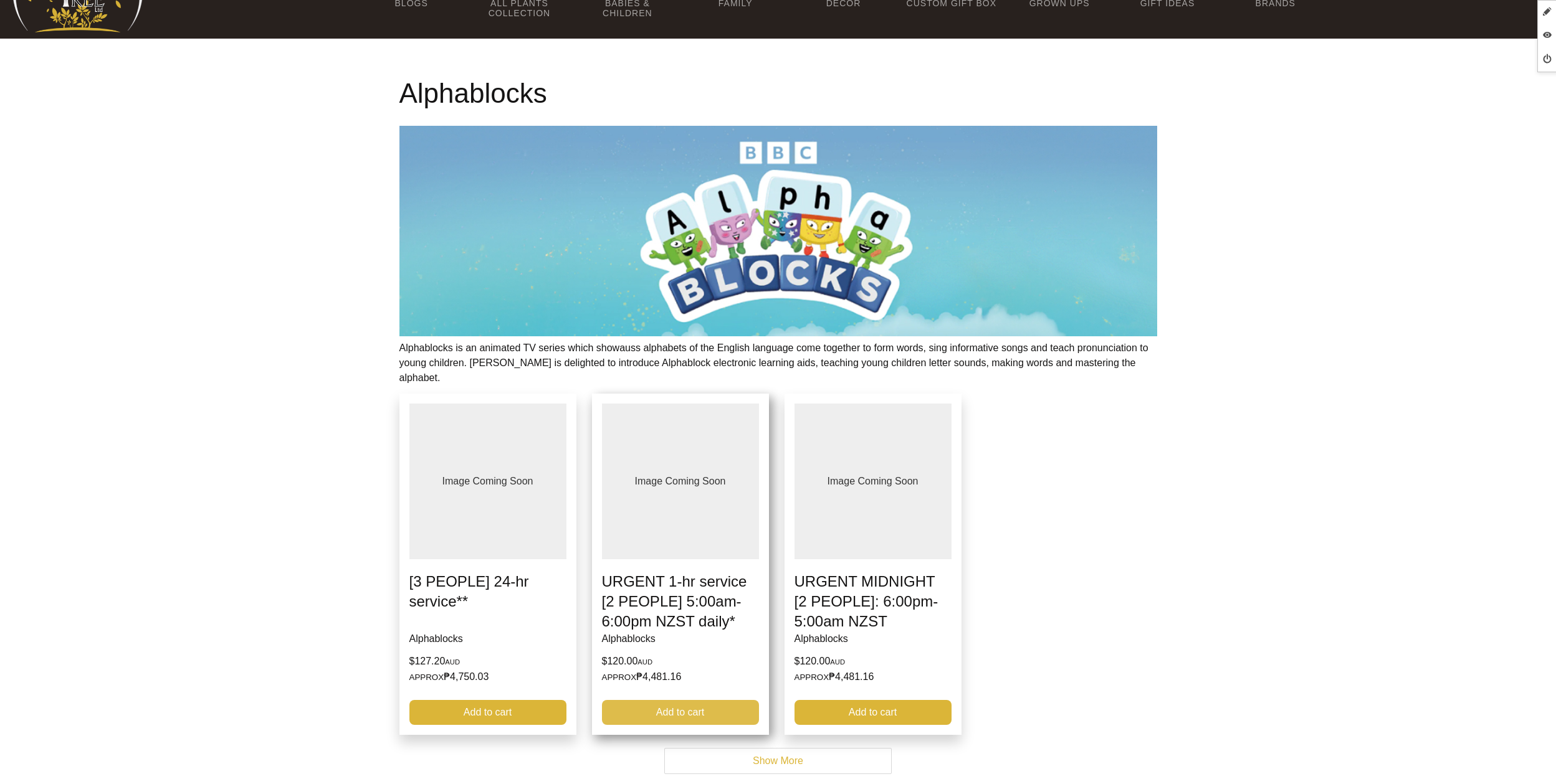
click at [706, 701] on link "Add to cart" at bounding box center [681, 713] width 157 height 25
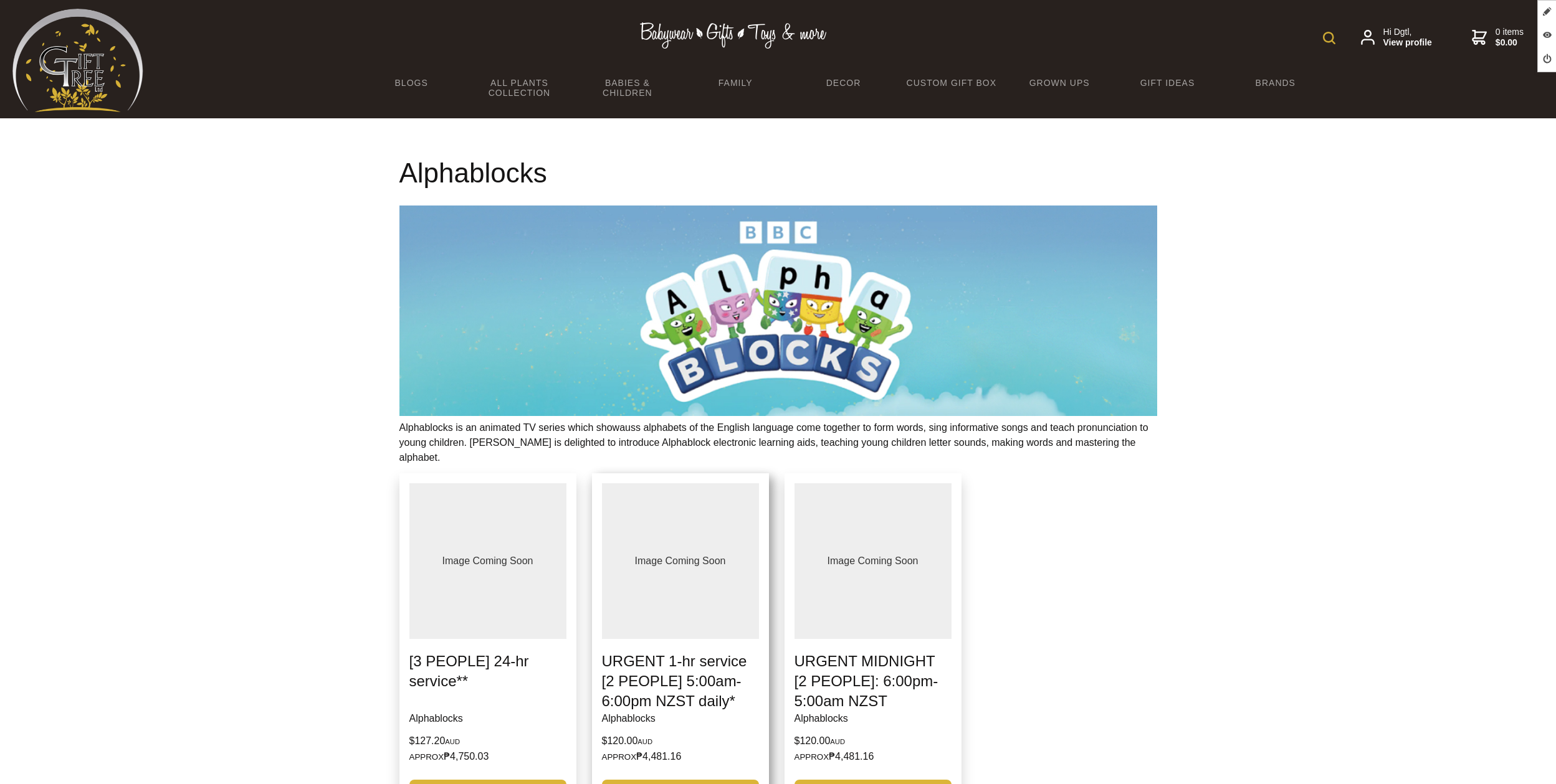
click at [705, 639] on link at bounding box center [680, 644] width 177 height 342
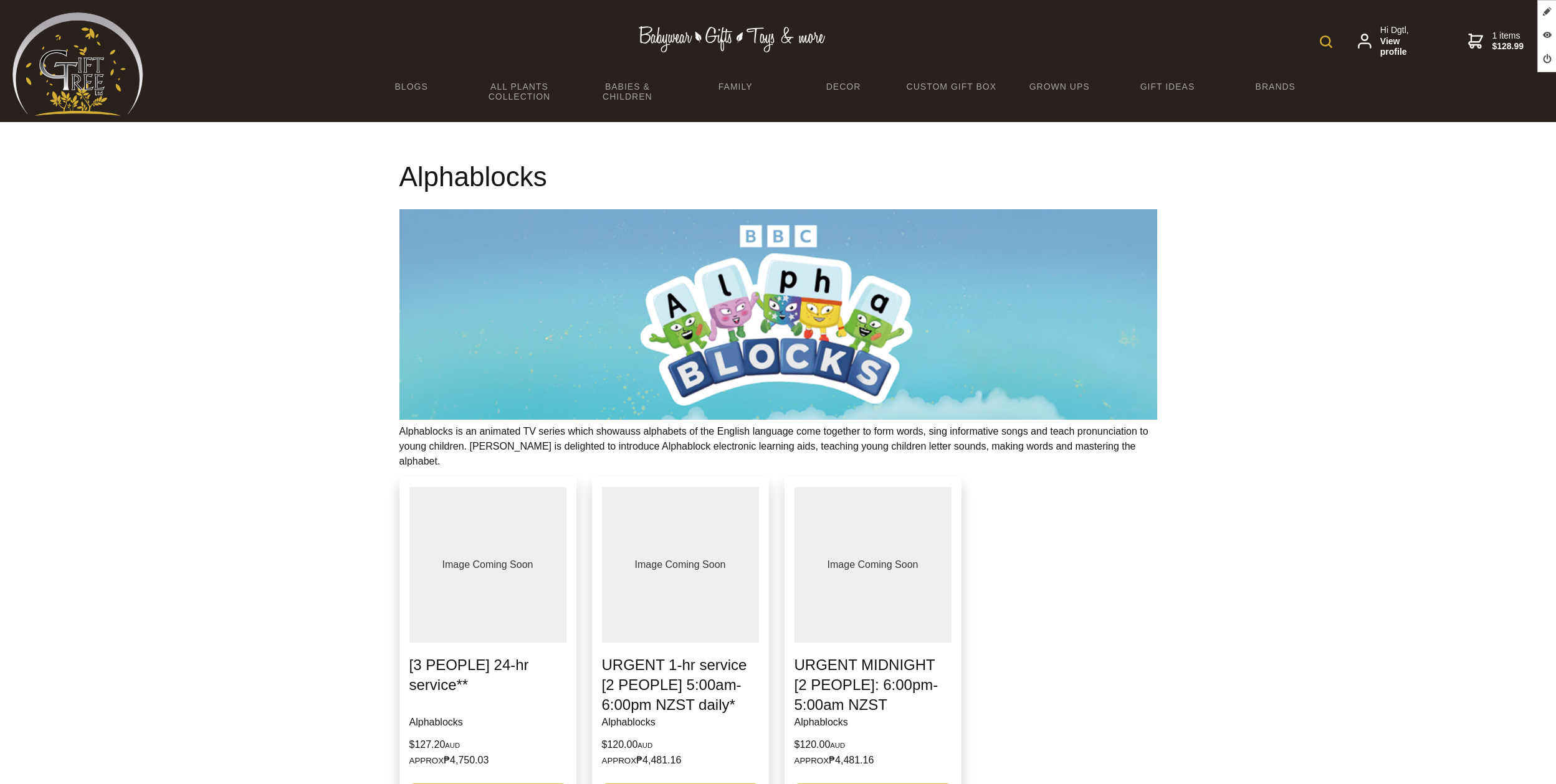
scroll to position [4, 0]
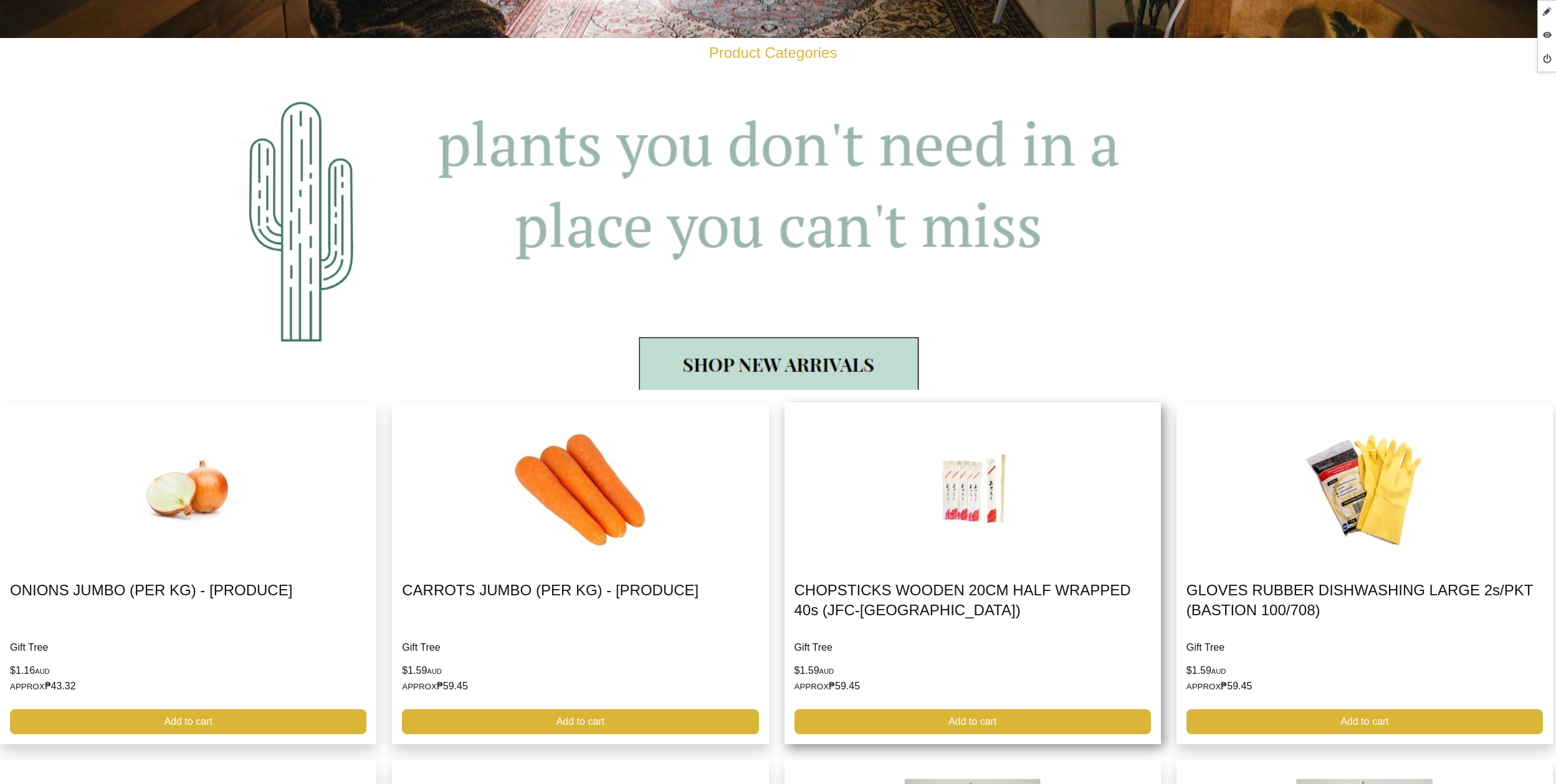
scroll to position [1449, 0]
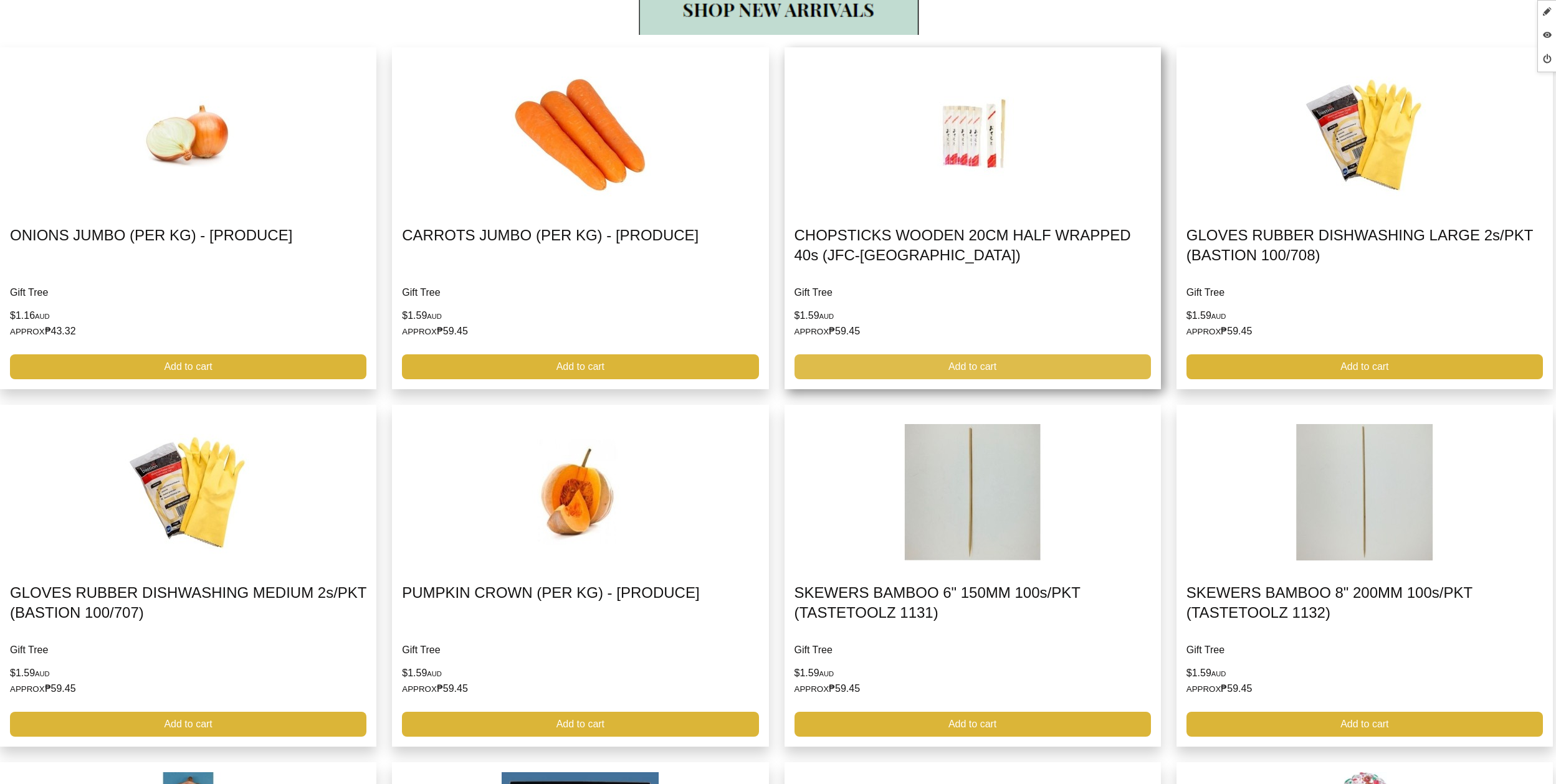
click at [1089, 373] on link "Add to cart" at bounding box center [973, 367] width 357 height 25
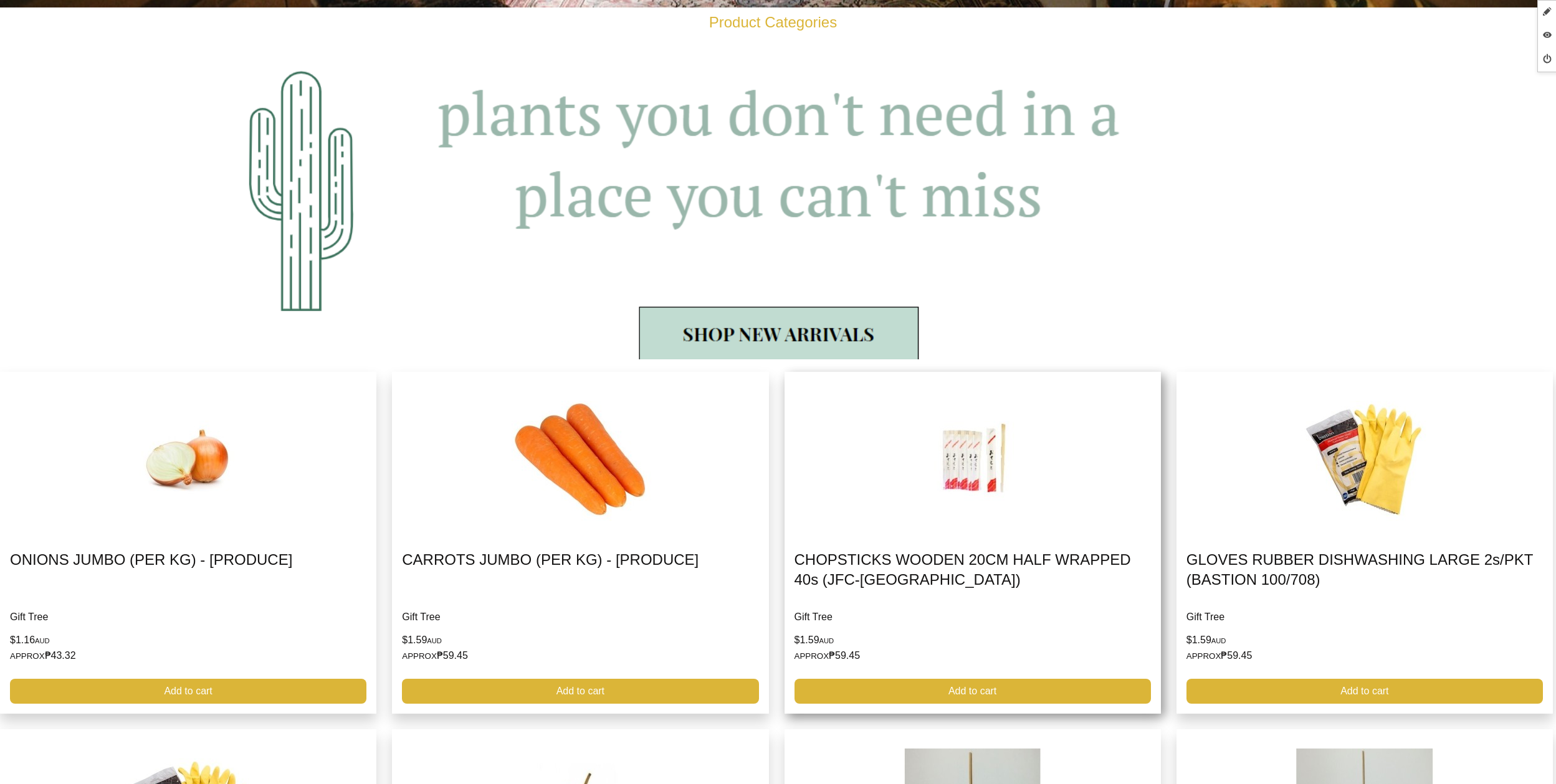
scroll to position [1240, 0]
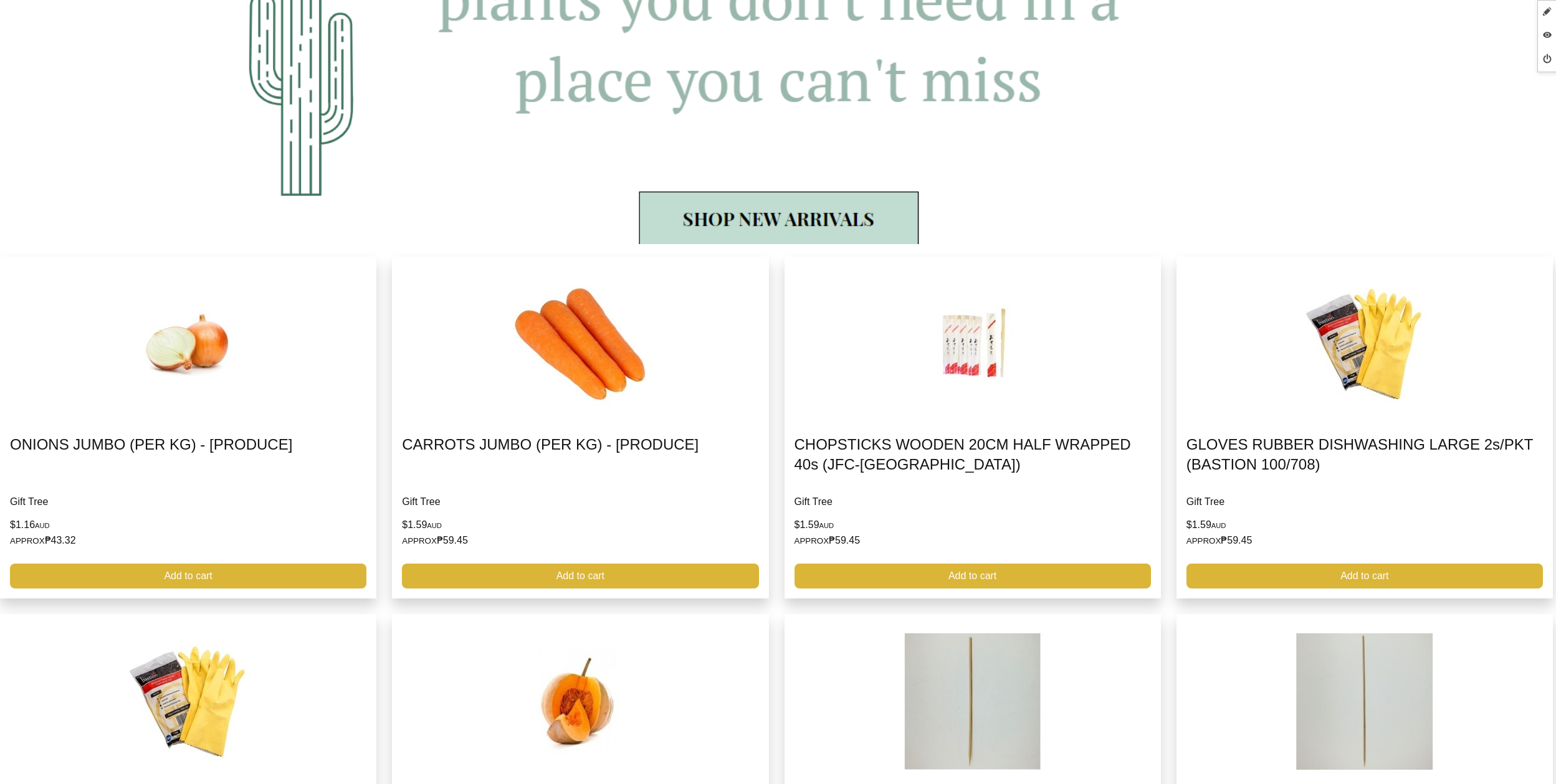
click at [1115, 154] on img at bounding box center [778, 81] width 1556 height 327
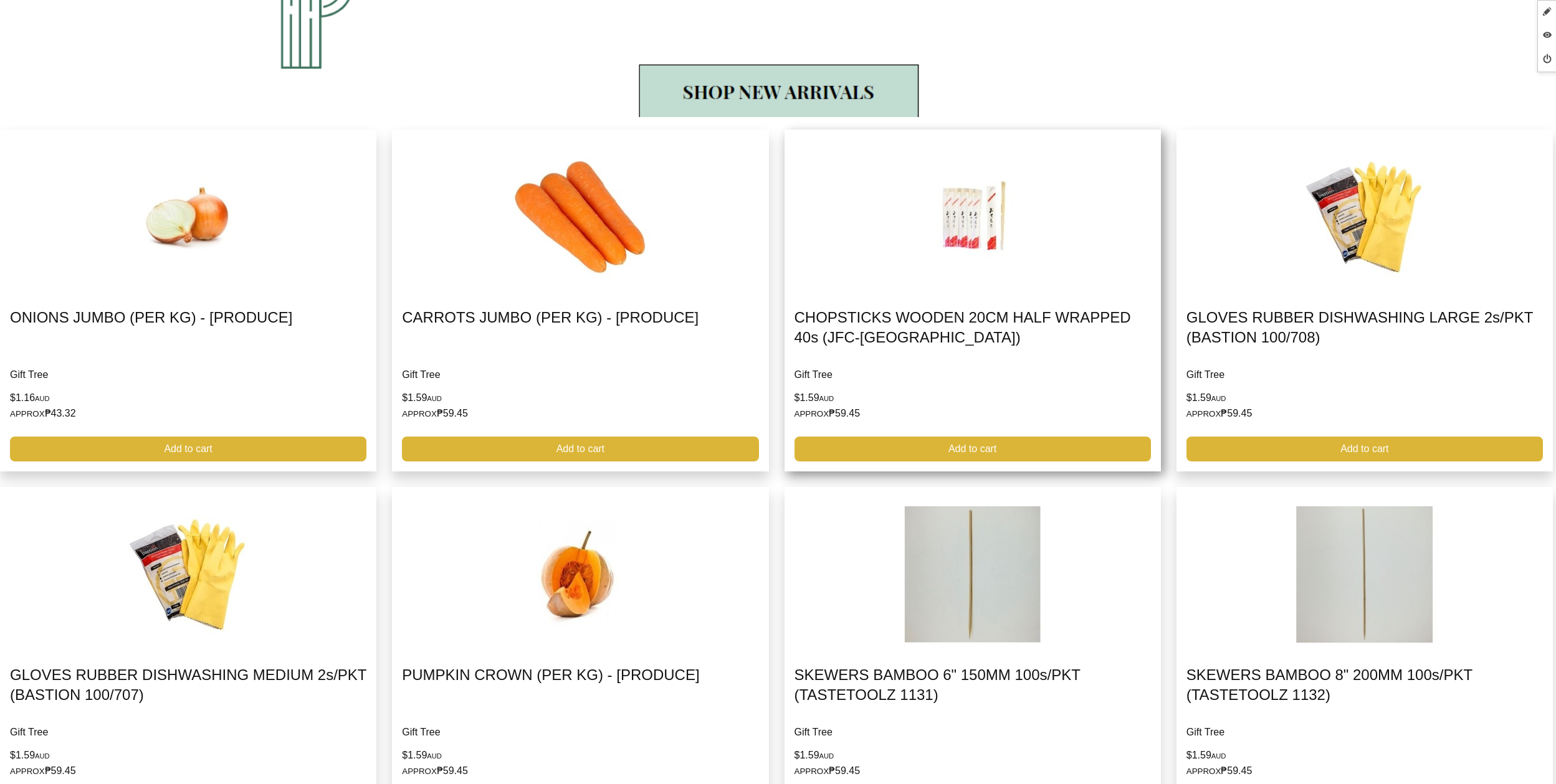
scroll to position [0, 0]
